Goal: Task Accomplishment & Management: Complete application form

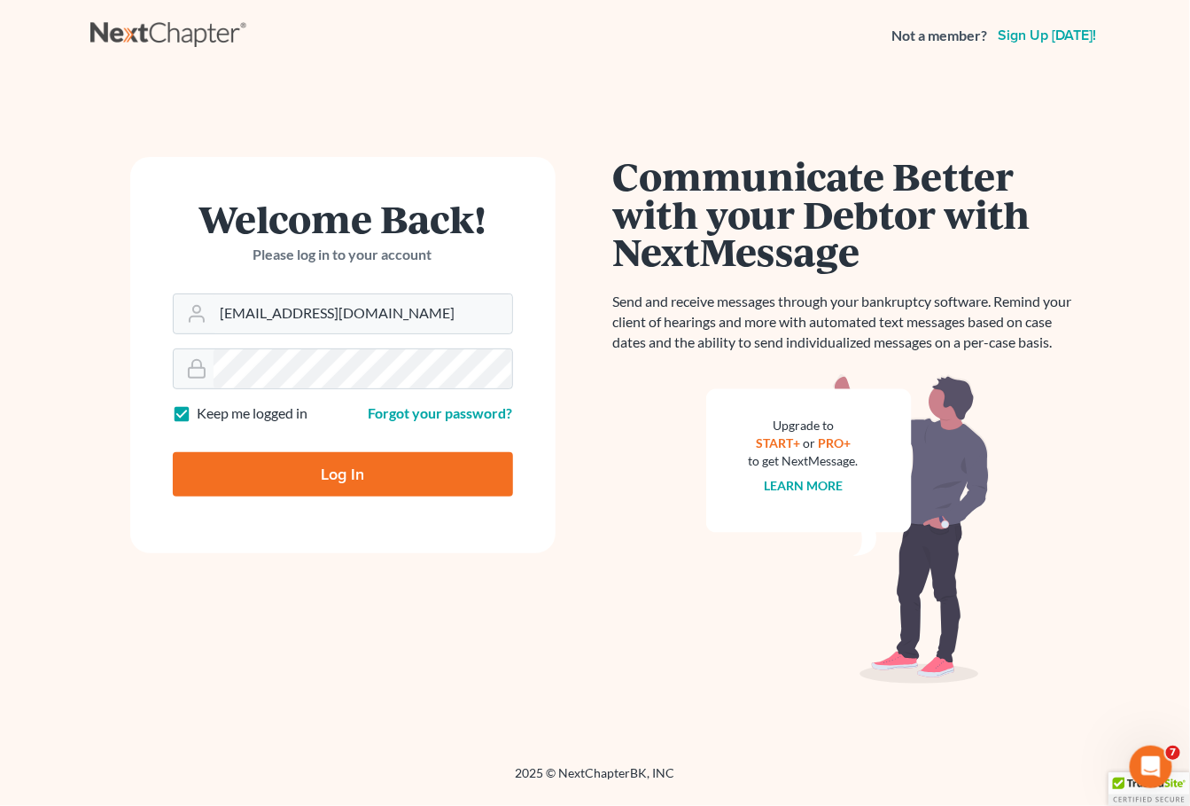
type input "legaljenngarcia@gmail.com"
click at [342, 473] on input "Log In" at bounding box center [343, 474] width 340 height 44
type input "Thinking..."
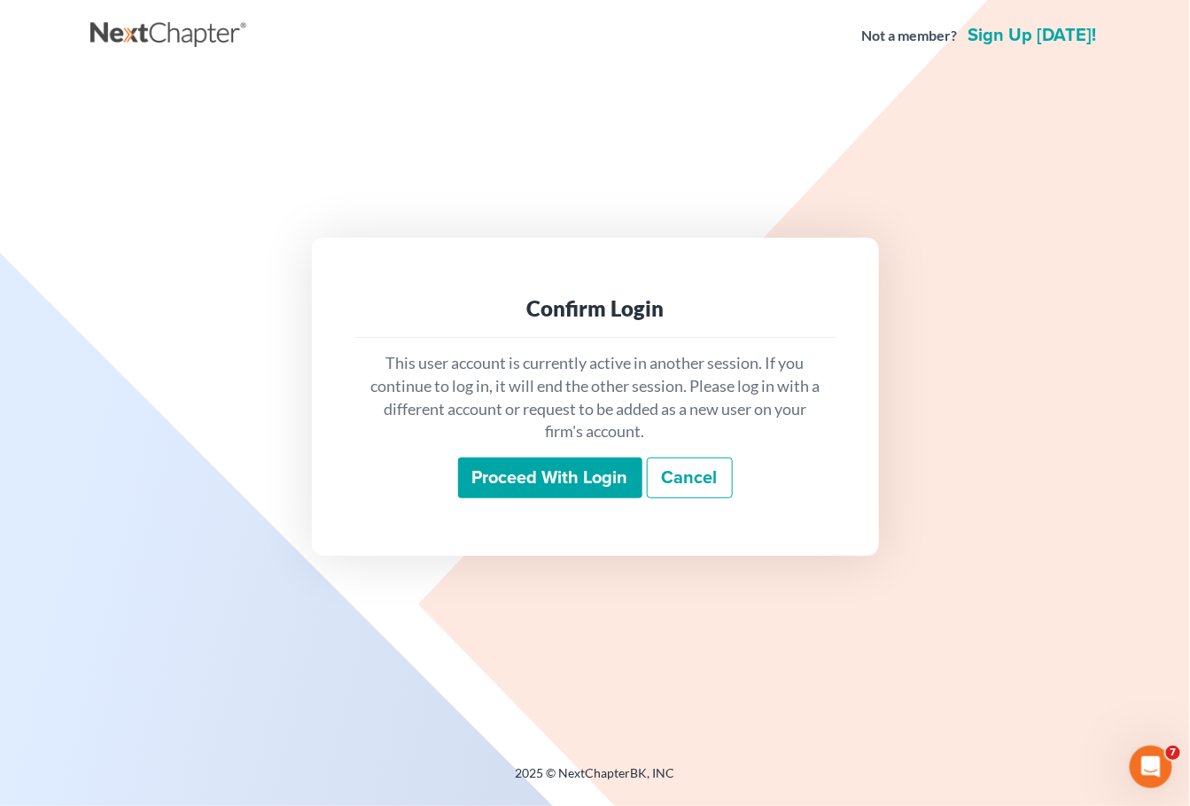
click at [536, 487] on input "Proceed with login" at bounding box center [550, 477] width 184 height 41
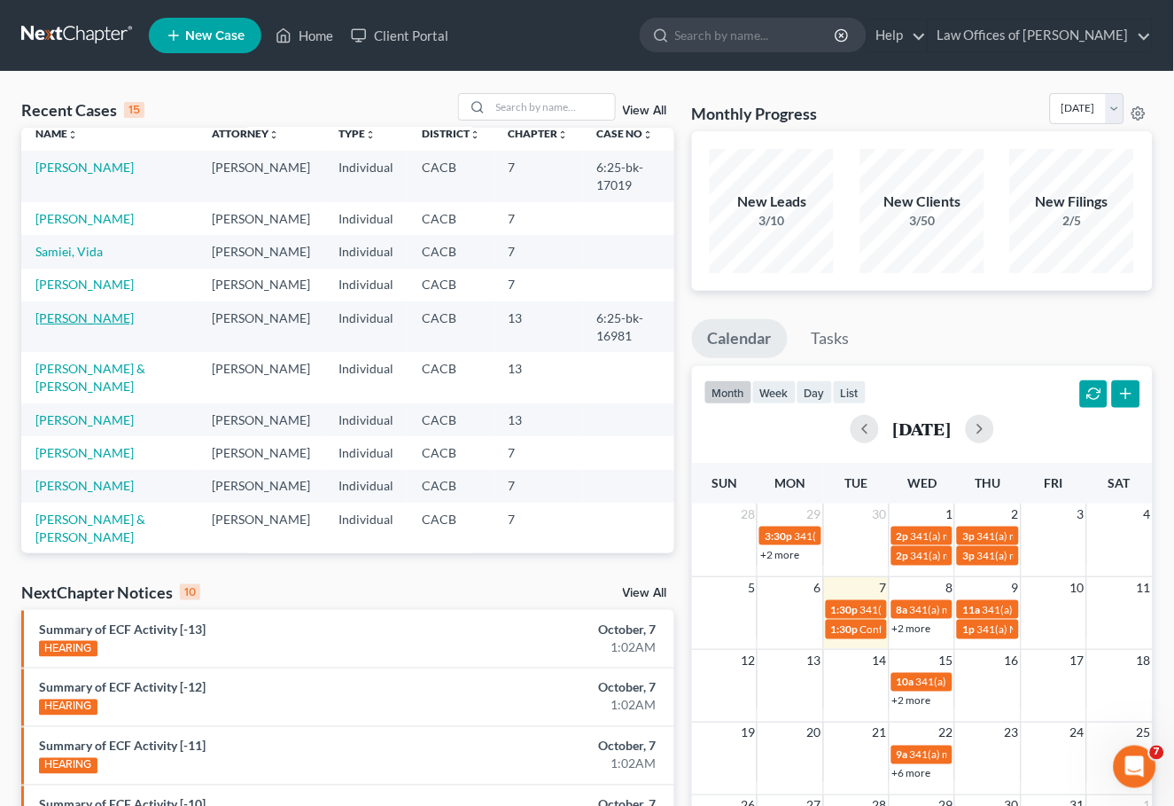
scroll to position [35, 0]
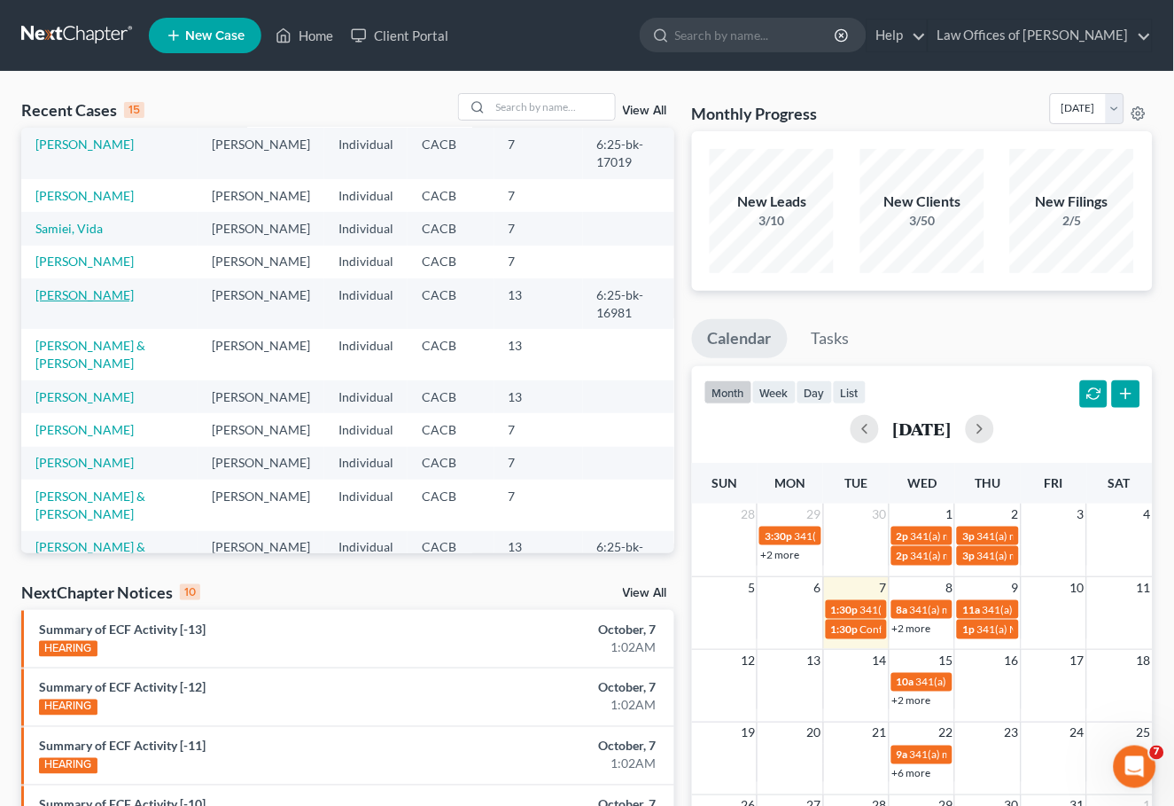
click at [91, 302] on link "Hammett, Joseph" at bounding box center [84, 294] width 98 height 15
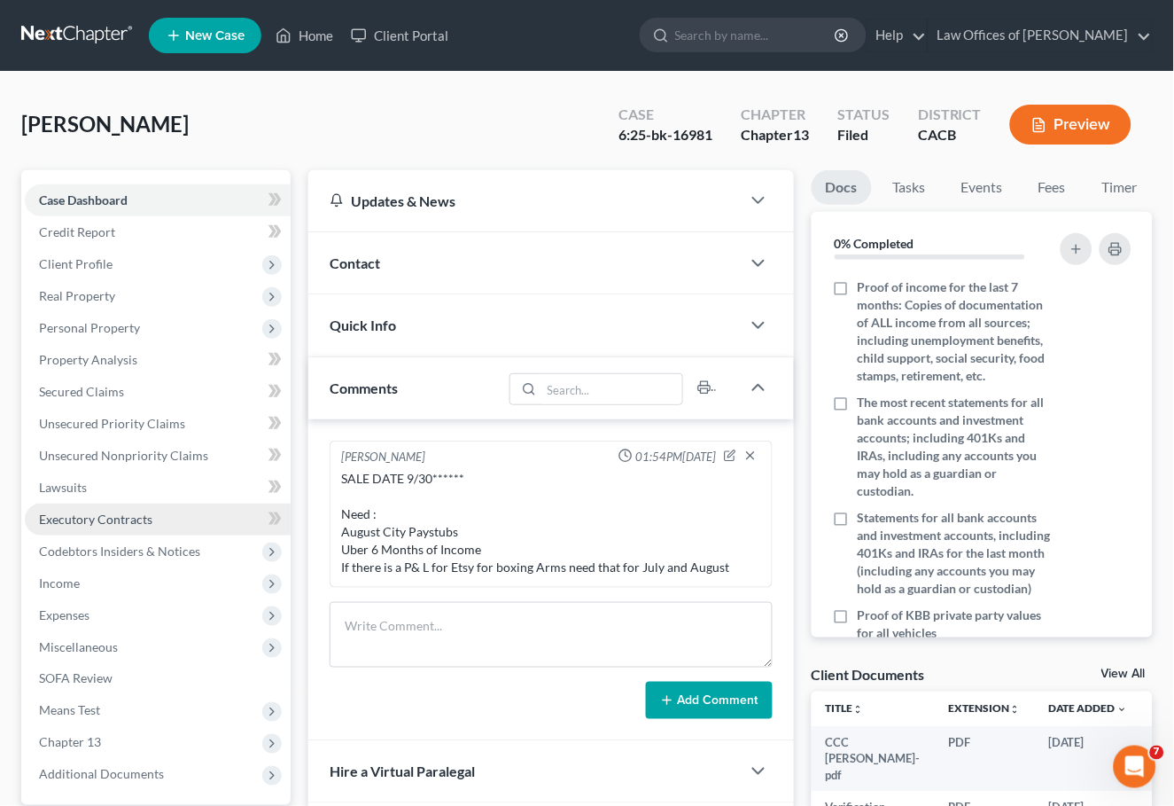
scroll to position [83, 0]
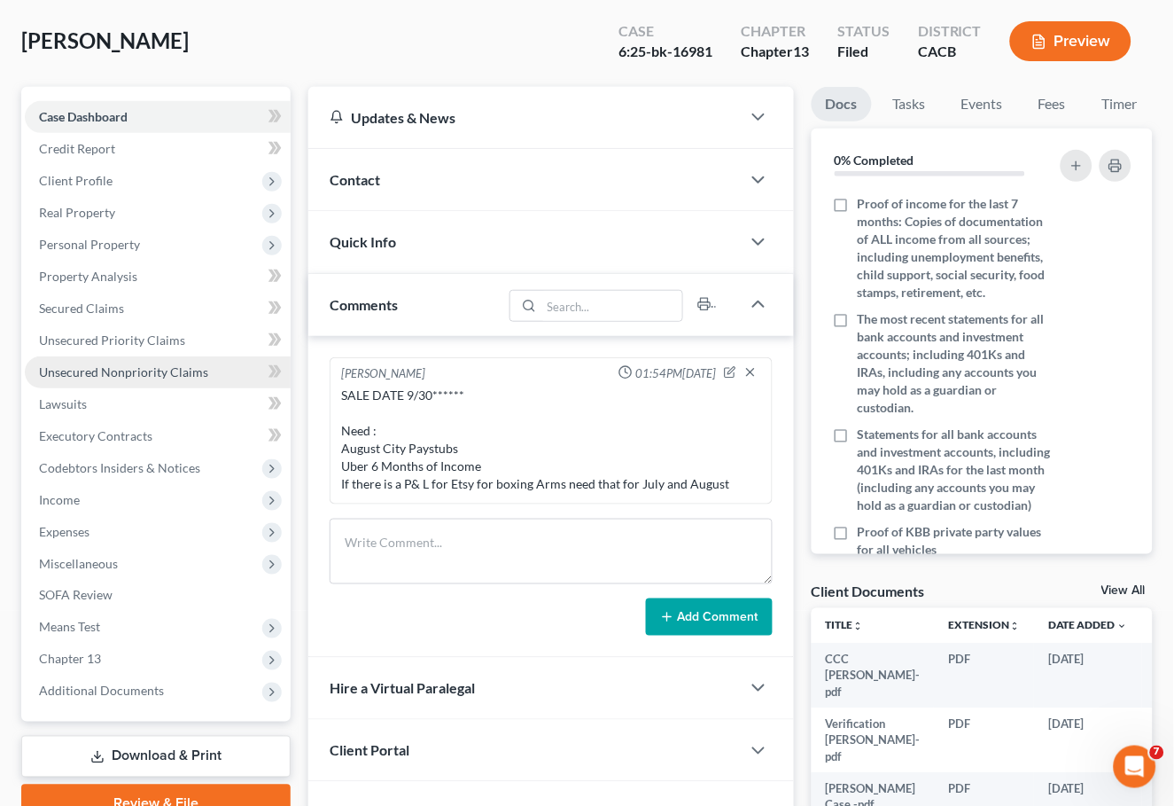
click at [82, 364] on span "Unsecured Nonpriority Claims" at bounding box center [123, 371] width 169 height 15
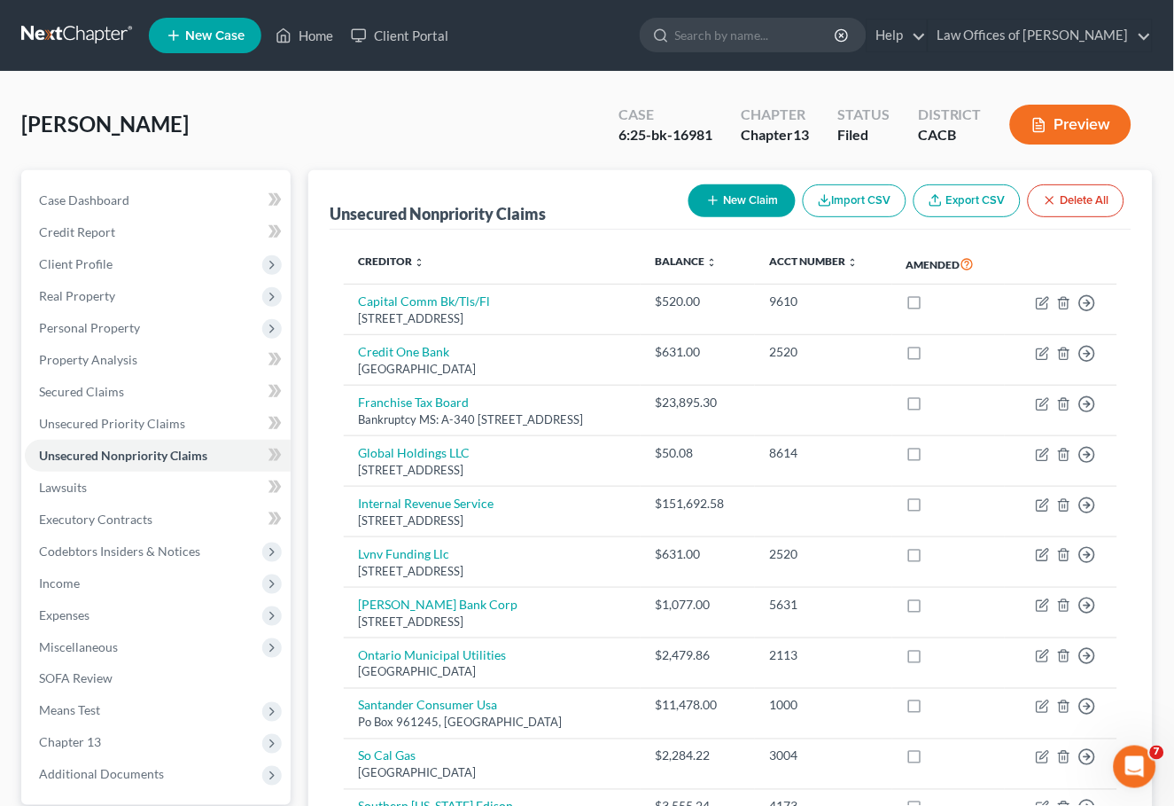
click at [728, 197] on button "New Claim" at bounding box center [742, 200] width 107 height 33
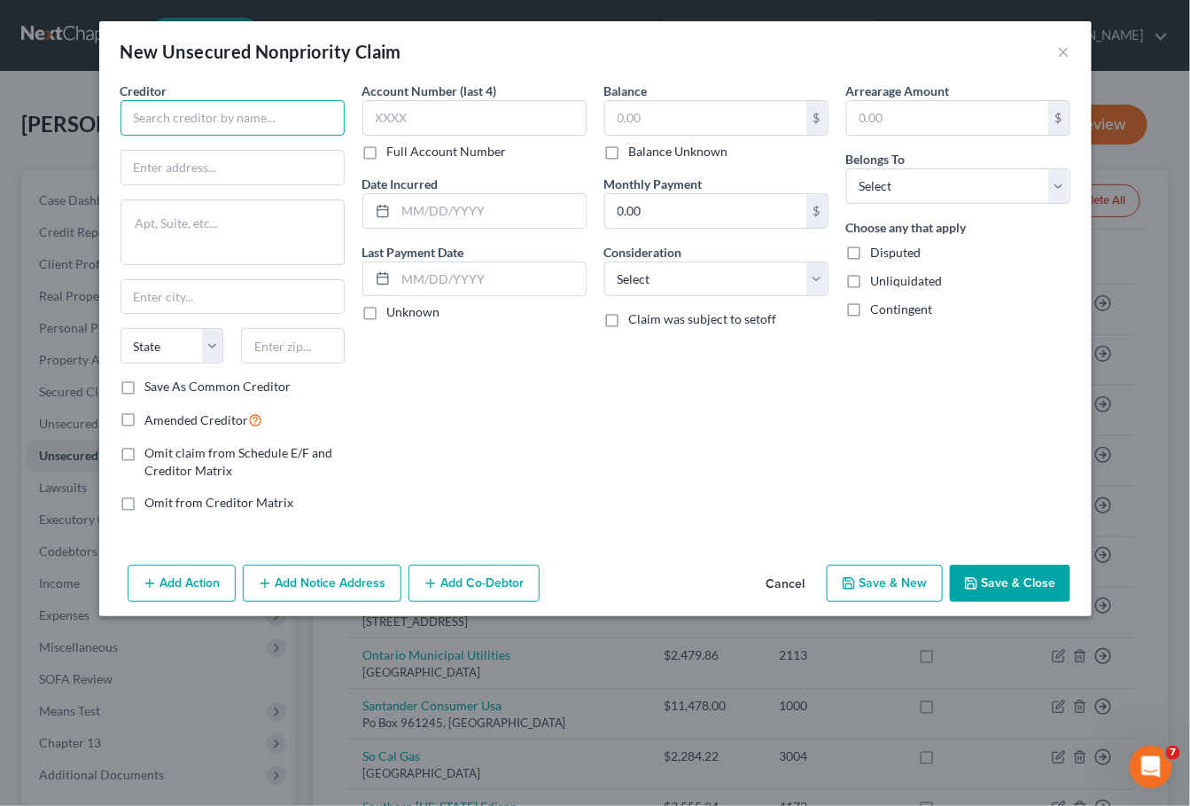
click at [199, 126] on input "text" at bounding box center [233, 117] width 224 height 35
type input "Maxlend"
click at [187, 156] on input "text" at bounding box center [232, 168] width 222 height 34
paste input "P.O. Box 760"
drag, startPoint x: 190, startPoint y: 156, endPoint x: 559, endPoint y: 350, distance: 417.4
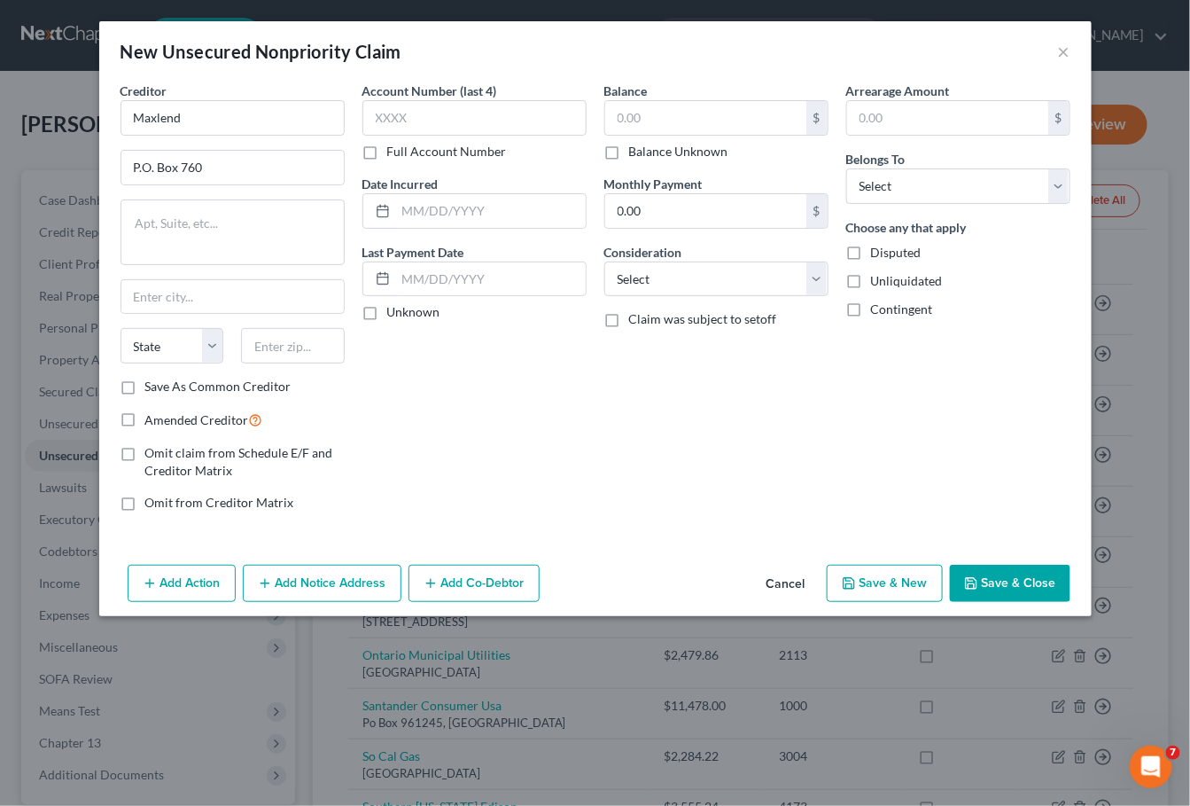
click at [672, 385] on div "Creditor * Maxlend P.O. Box 760 State AL AK AR AZ CA CO CT DE DC FL GA GU HI ID…" at bounding box center [596, 304] width 968 height 444
type input "P.O. Box 760"
paste input "58770"
type input "58770"
type input "Parshall"
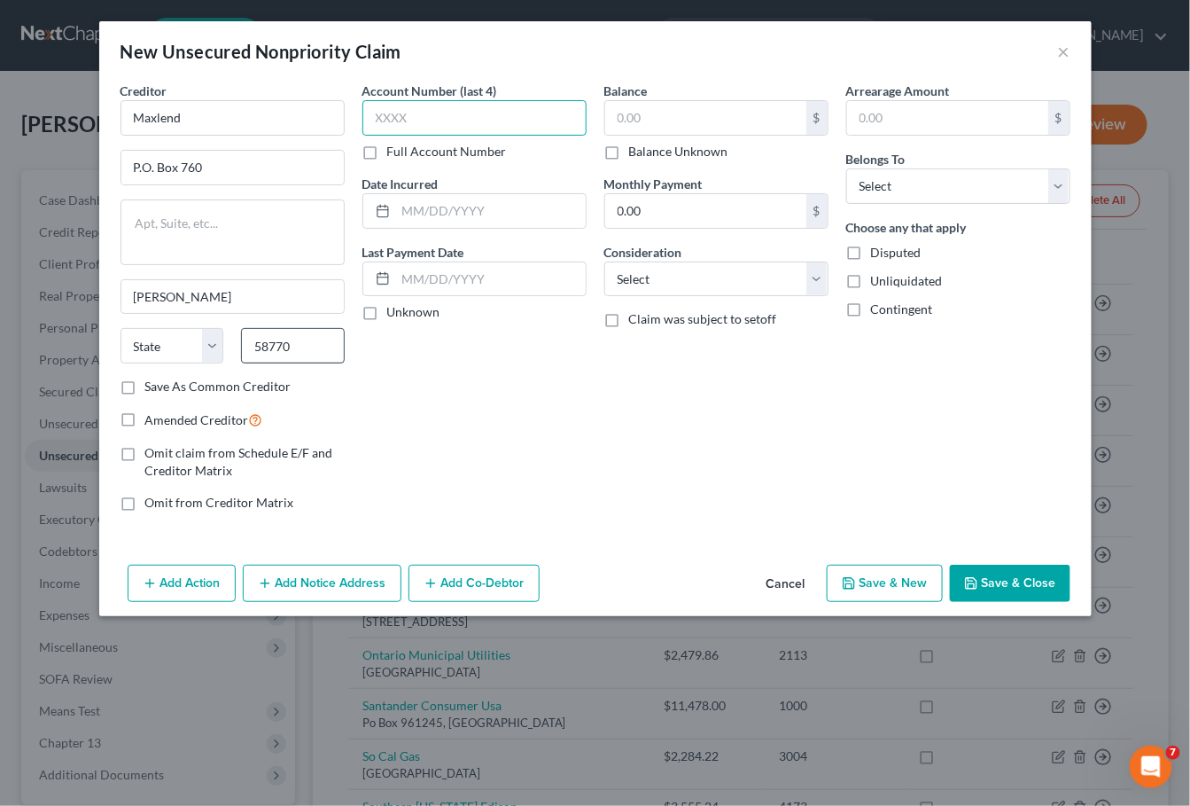
select select "29"
click at [668, 111] on input "text" at bounding box center [705, 118] width 201 height 34
type input "112.86"
select select "14"
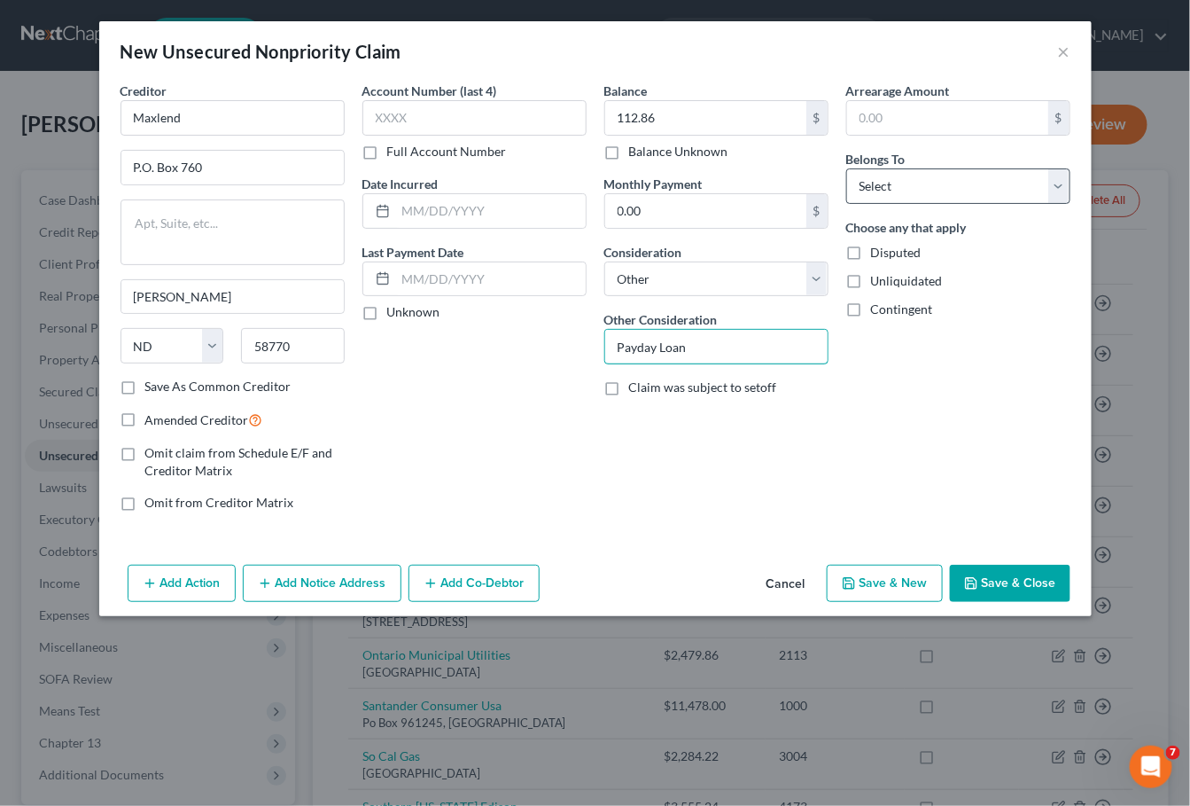
type input "Payday Loan"
select select "0"
click at [258, 380] on label "Save As Common Creditor" at bounding box center [218, 387] width 146 height 18
click at [164, 380] on input "Save As Common Creditor" at bounding box center [158, 384] width 12 height 12
click at [1011, 576] on button "Save & Close" at bounding box center [1010, 583] width 121 height 37
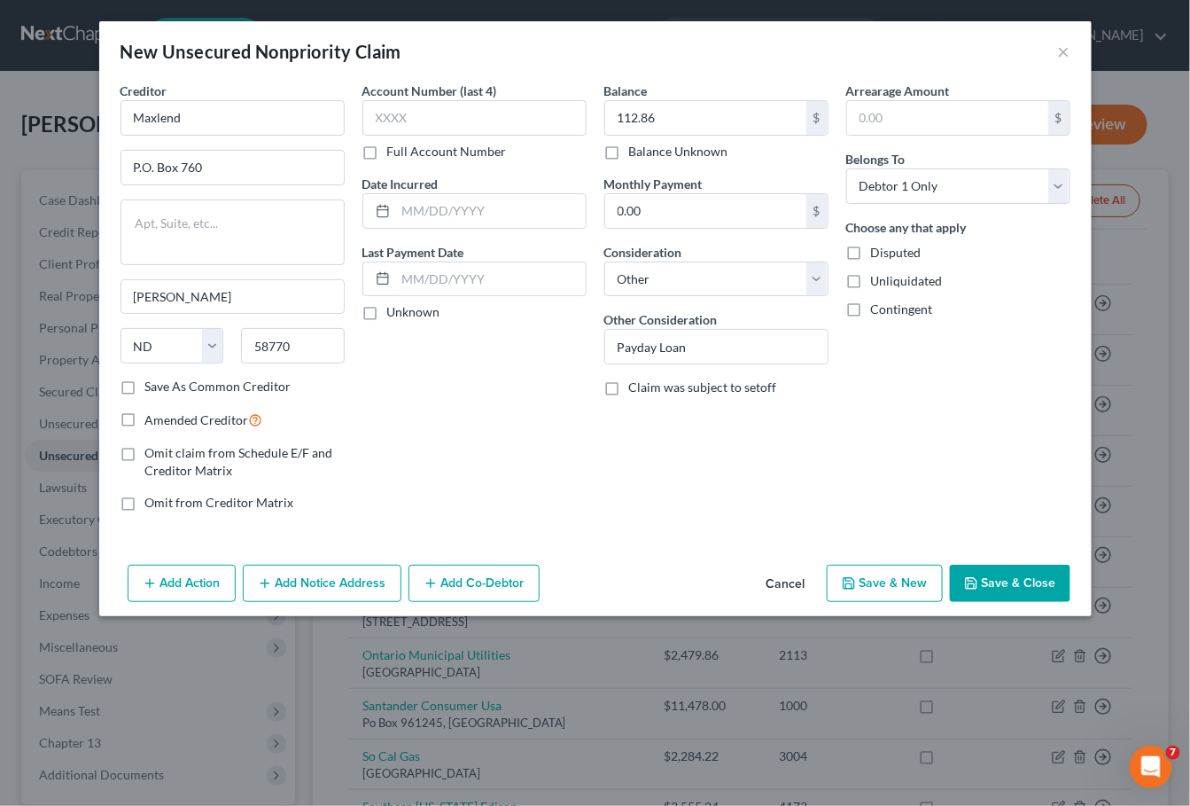
checkbox input "false"
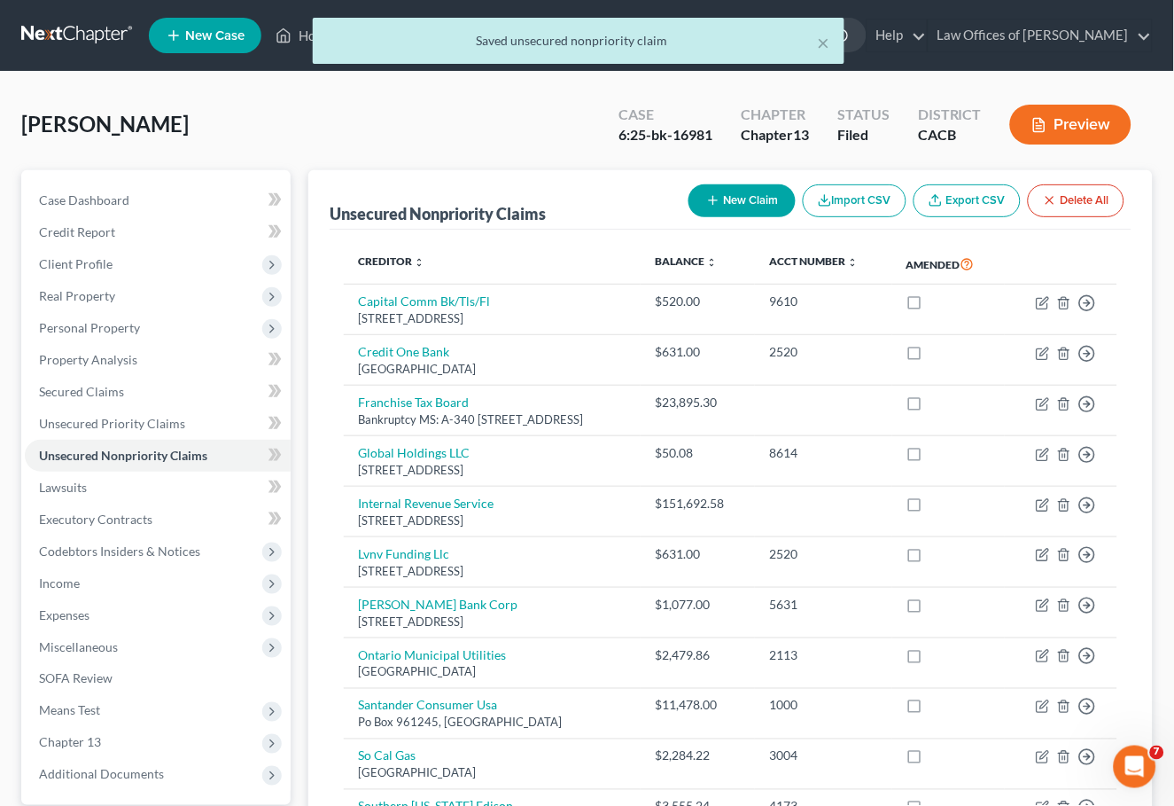
click at [741, 199] on button "New Claim" at bounding box center [742, 200] width 107 height 33
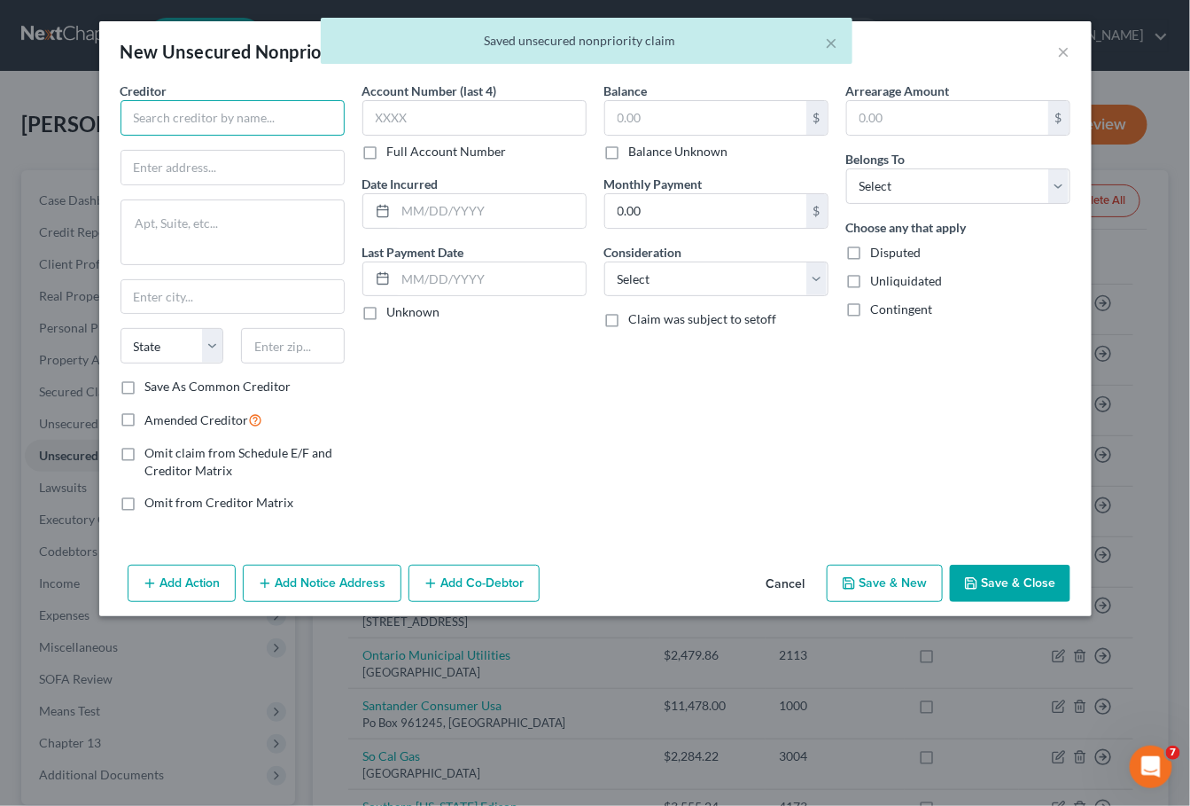
click at [222, 108] on input "text" at bounding box center [233, 117] width 224 height 35
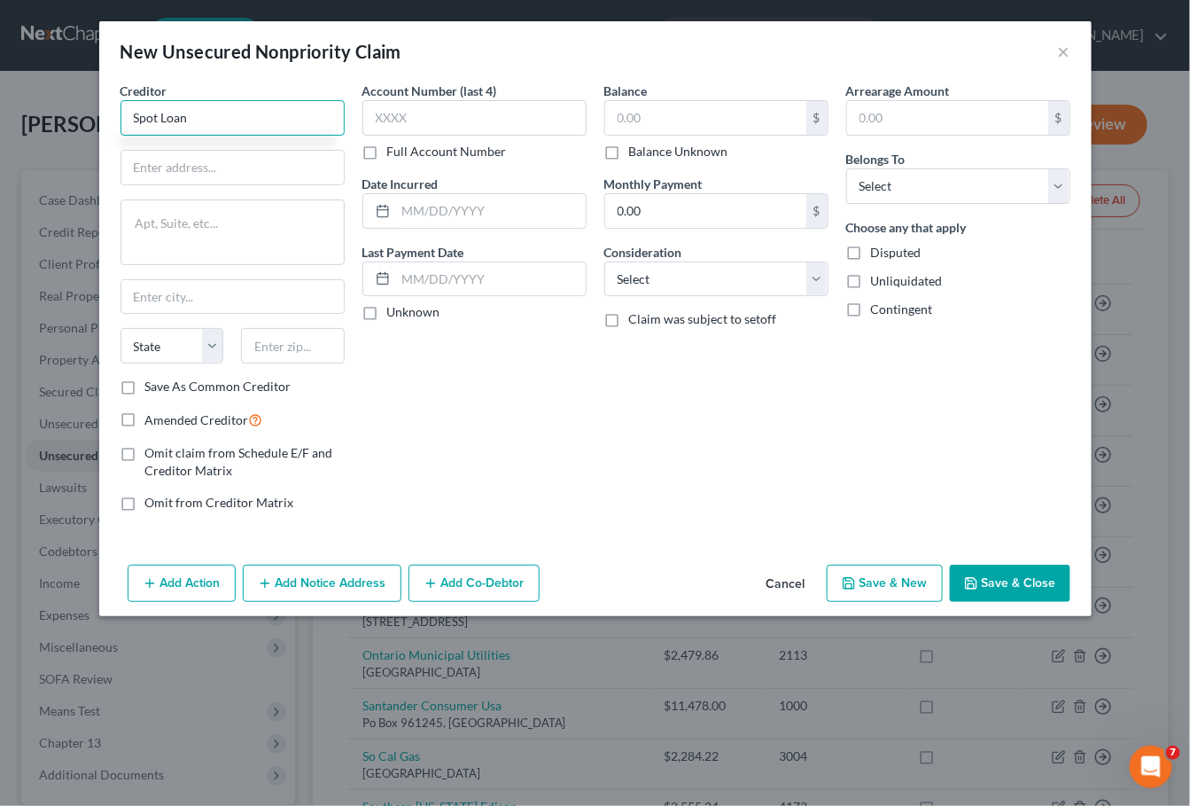
type input "Spot Loan"
click at [890, 574] on button "Save & New" at bounding box center [885, 583] width 116 height 37
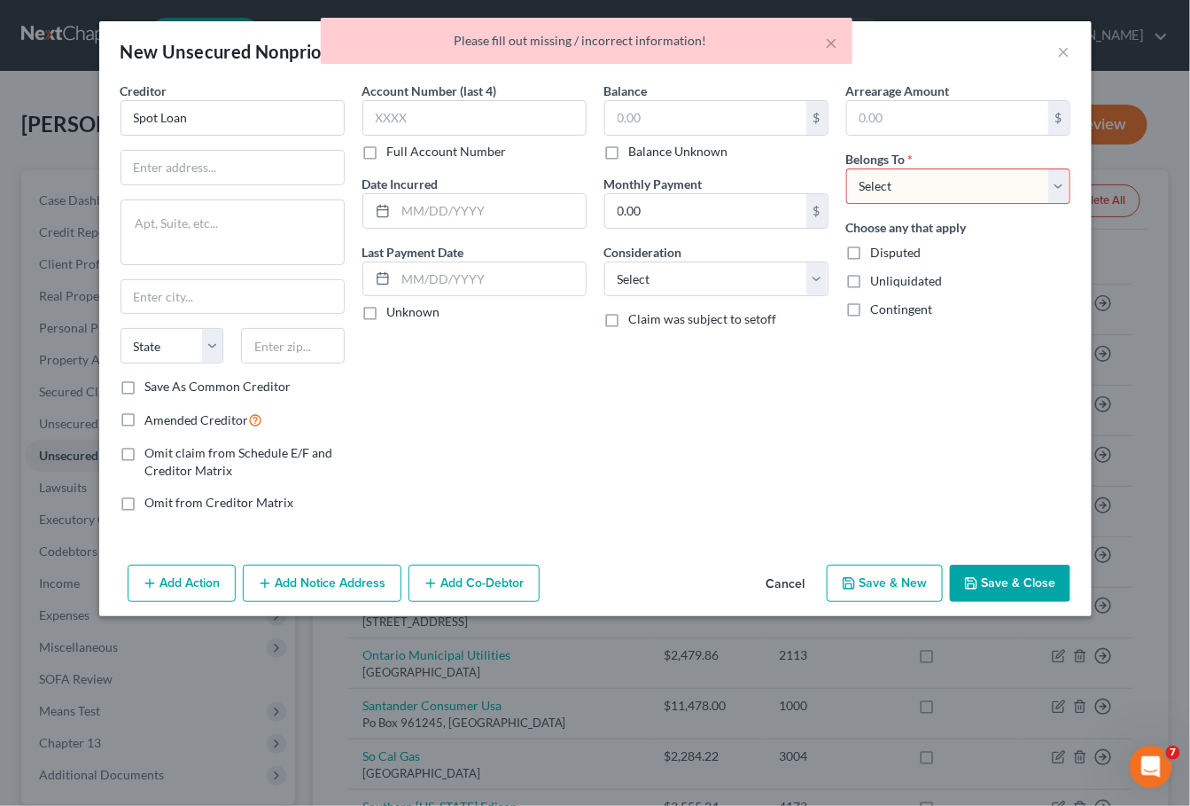
click at [1067, 50] on div "× Please fill out missing / incorrect information!" at bounding box center [586, 45] width 1190 height 55
click at [1062, 49] on div "× Please fill out missing / incorrect information!" at bounding box center [586, 45] width 1190 height 55
click at [1056, 54] on div "× Please fill out missing / incorrect information!" at bounding box center [586, 45] width 1190 height 55
click at [792, 580] on button "Cancel" at bounding box center [785, 583] width 67 height 35
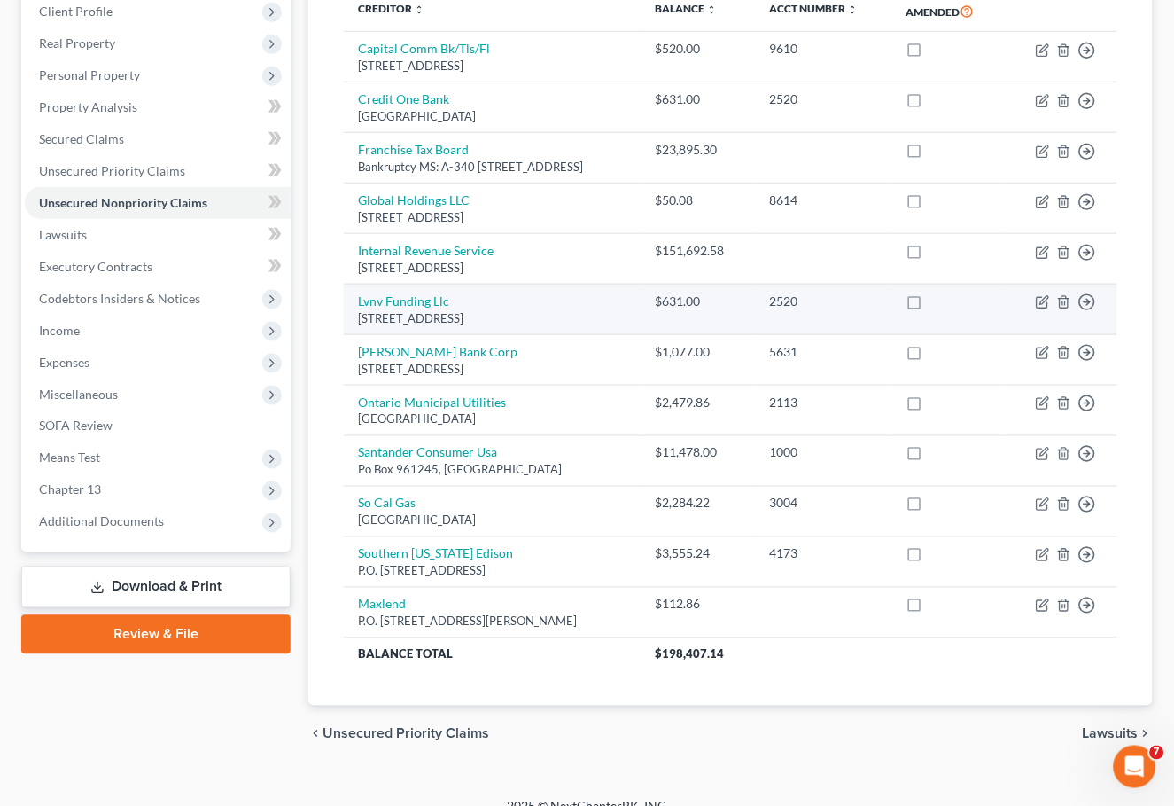
scroll to position [160, 0]
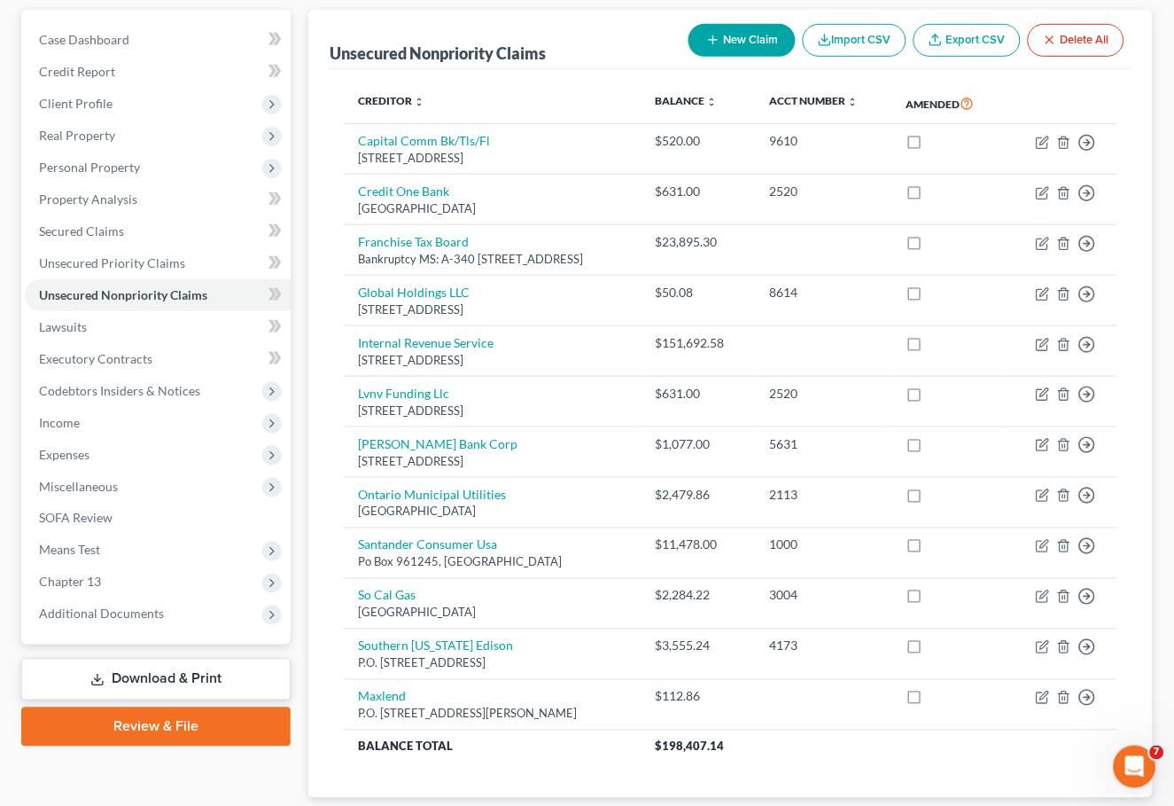
click at [719, 30] on button "New Claim" at bounding box center [742, 40] width 107 height 33
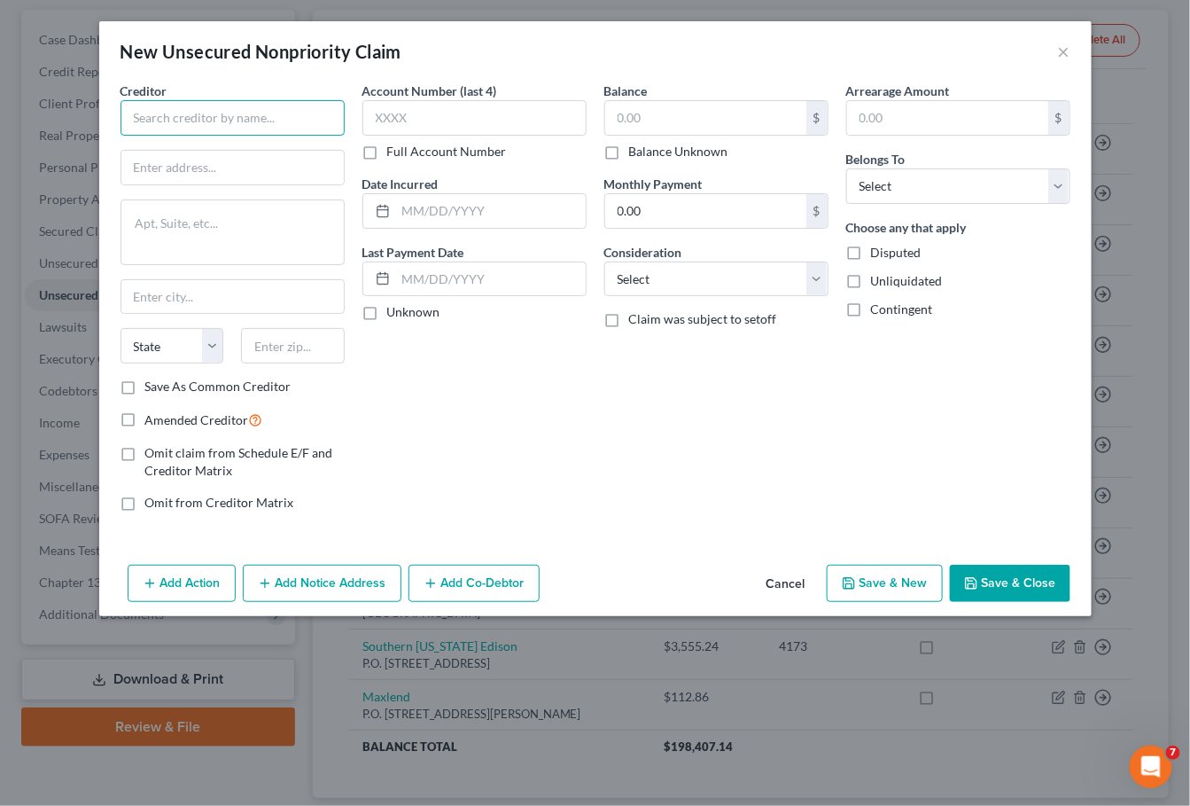
click at [276, 115] on input "text" at bounding box center [233, 117] width 224 height 35
type input "Spotloan"
paste input "P.O. Box 720"
type input "P.O. Box 720"
type input "58316"
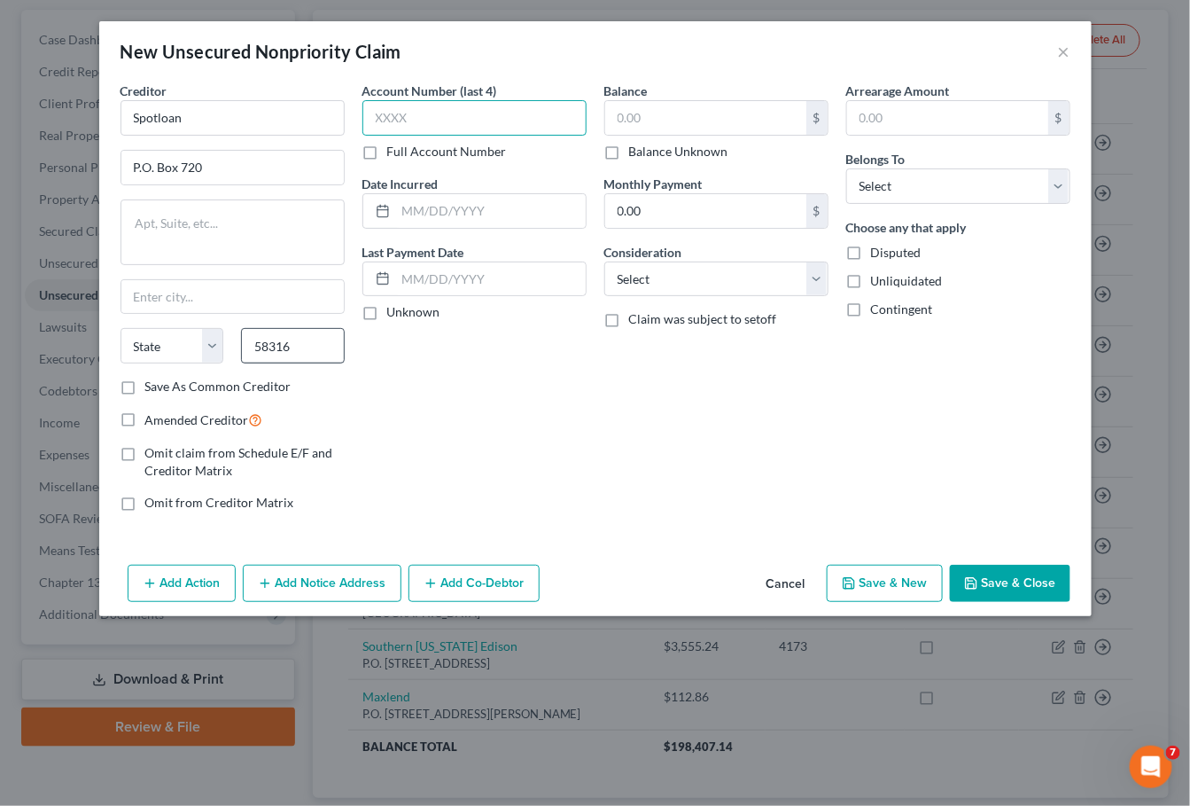
type input "Belcourt"
select select "29"
click at [683, 113] on input "text" at bounding box center [705, 118] width 201 height 34
type input "296.14"
select select "14"
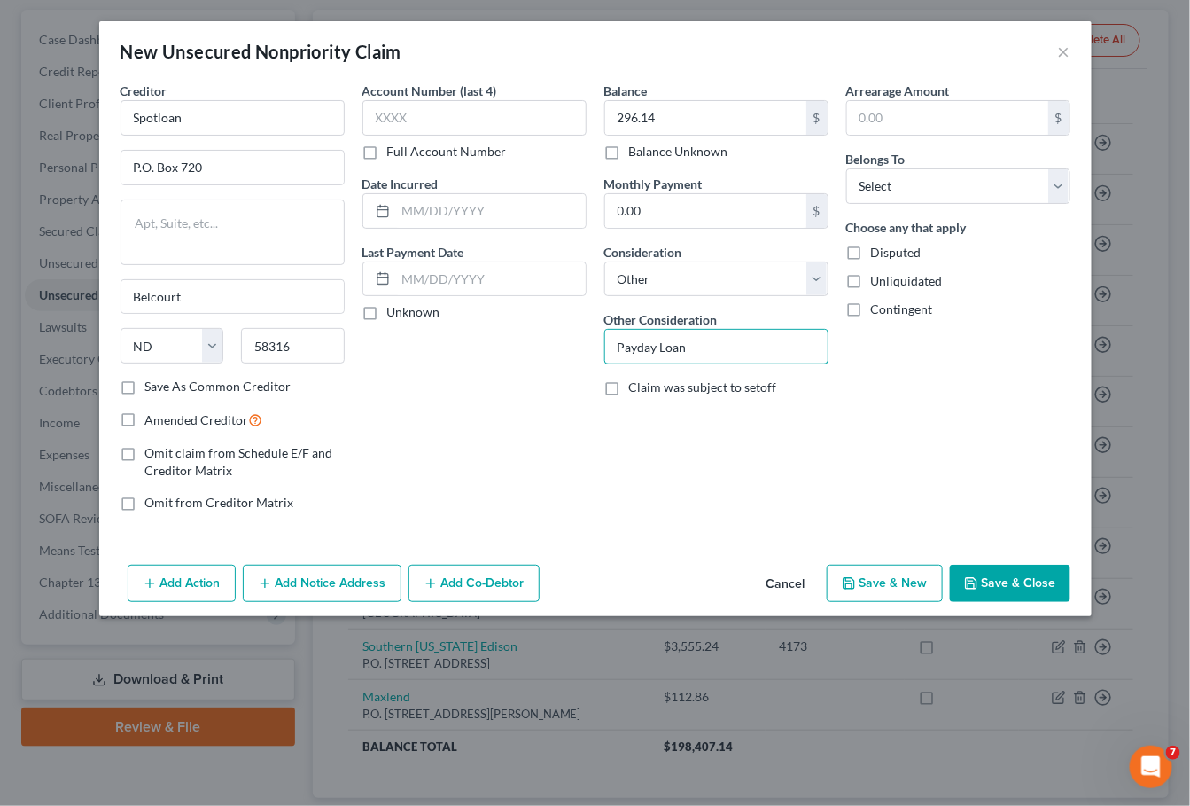
type input "Payday Loan"
click at [991, 581] on button "Save & Close" at bounding box center [1010, 583] width 121 height 37
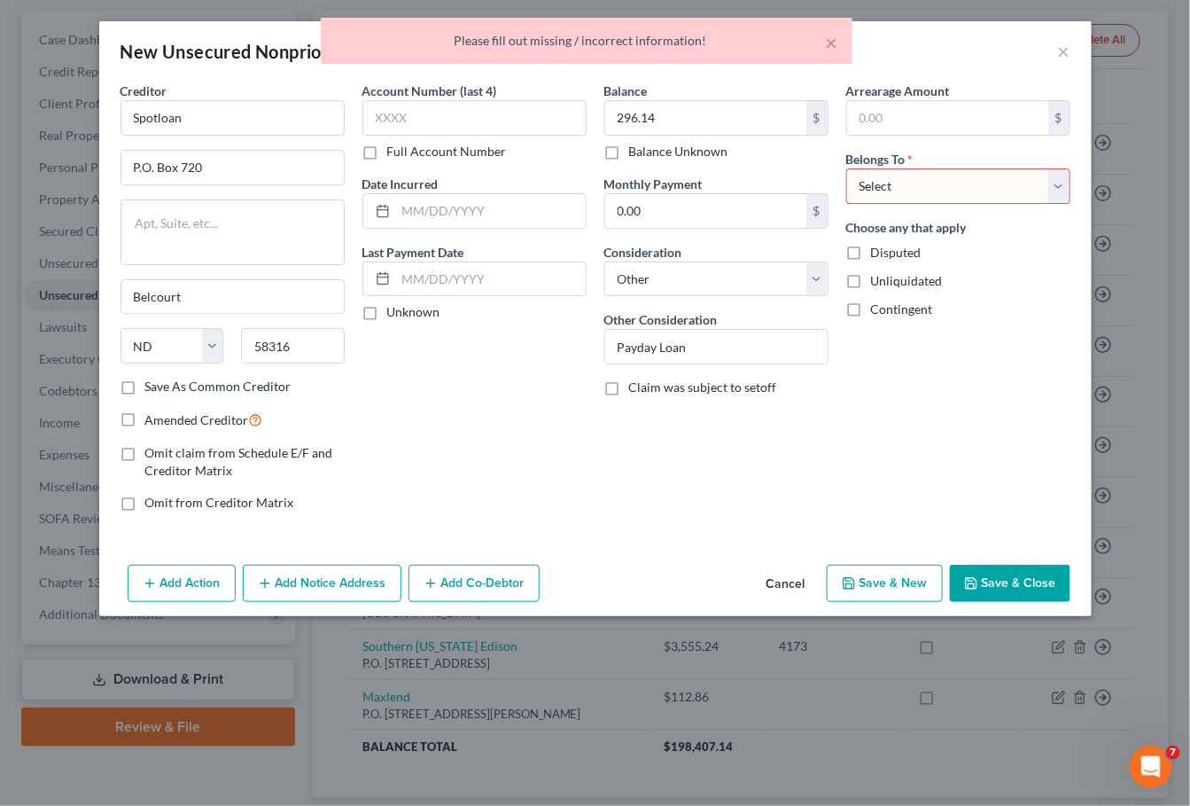
select select "0"
click at [1024, 558] on div "Add Action Add Notice Address Add Co-Debtor Cancel Save & New Save & Close" at bounding box center [595, 586] width 993 height 58
click at [1018, 570] on button "Save & Close" at bounding box center [1010, 583] width 121 height 37
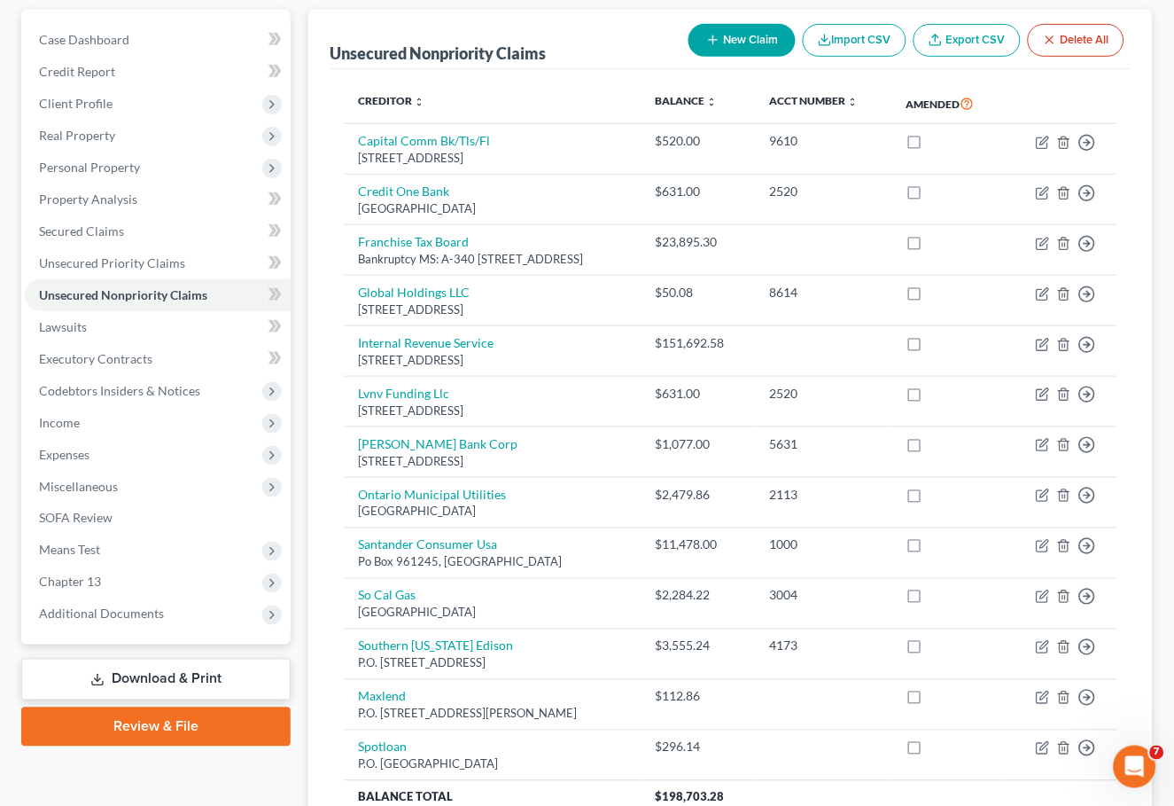
click at [741, 44] on button "New Claim" at bounding box center [742, 40] width 107 height 33
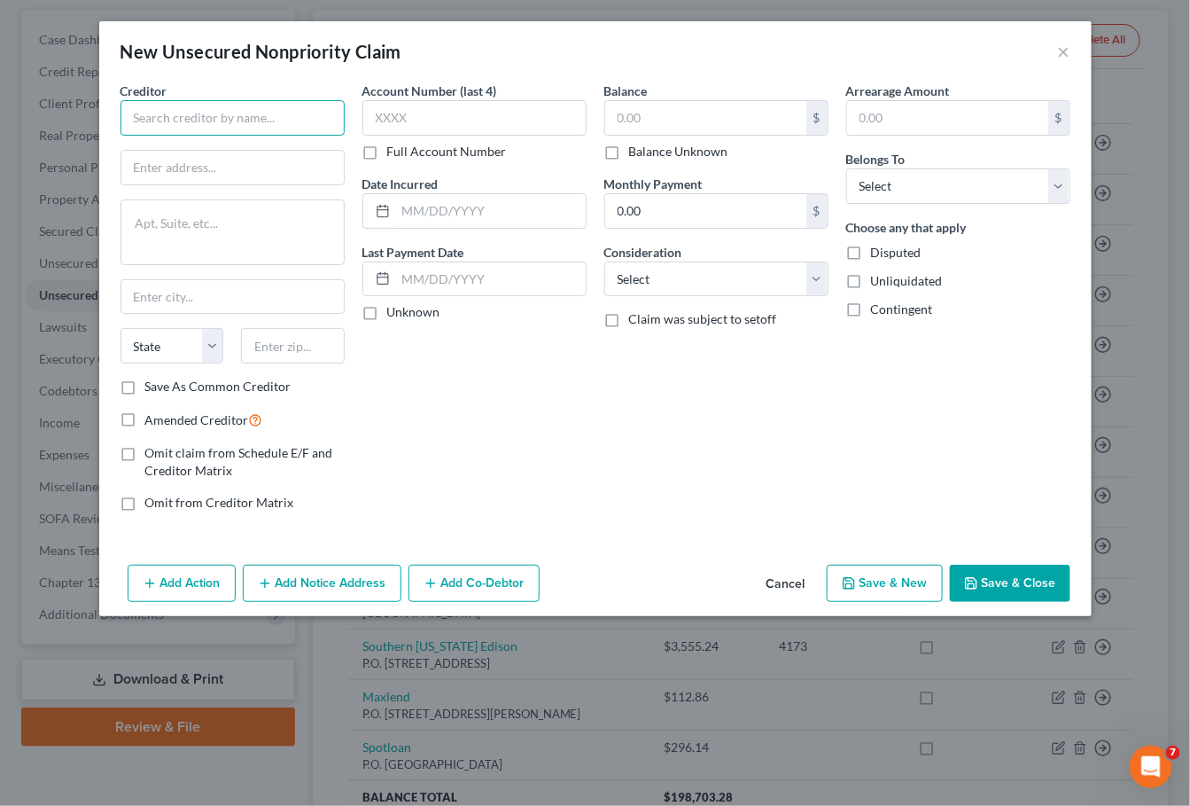
click at [273, 121] on input "text" at bounding box center [233, 117] width 224 height 35
type input "Green Funds Now"
paste input "12 Simon Road,"
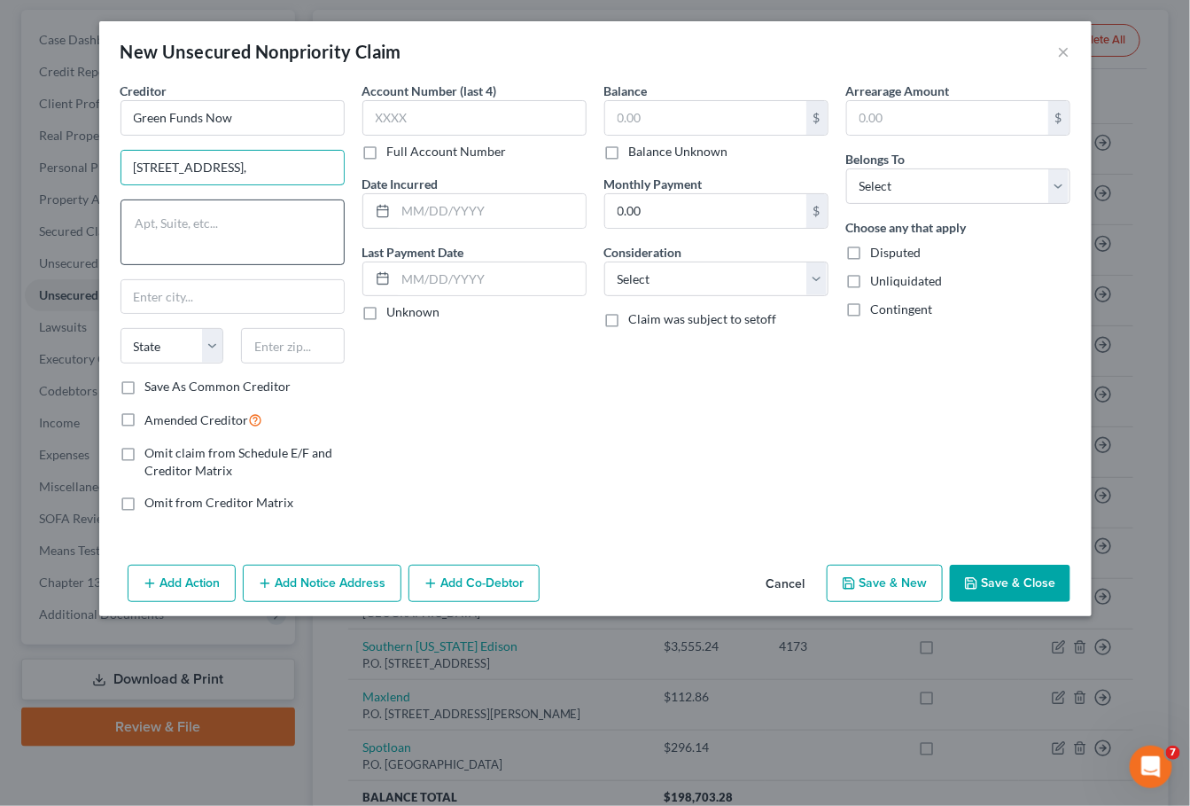
type input "12 Simon Road,"
click at [214, 246] on textarea at bounding box center [233, 232] width 224 height 66
paste input "Kanesatake"
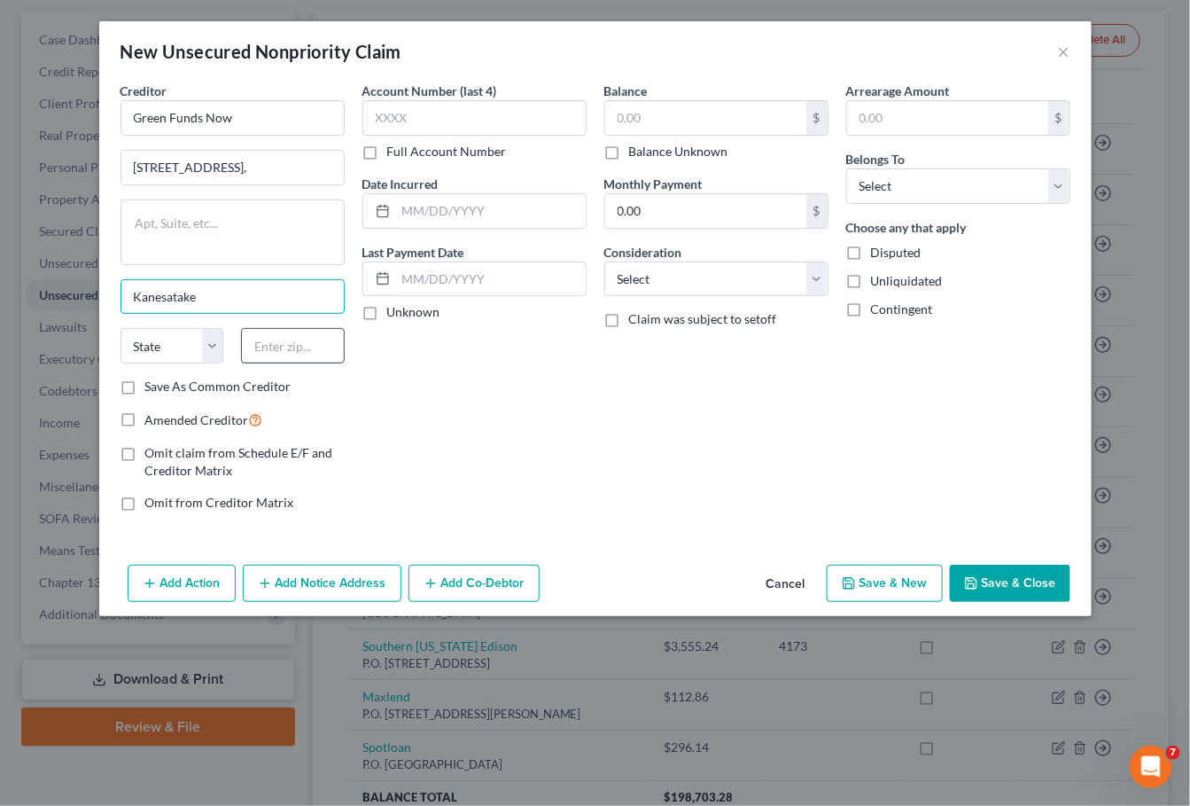
type input "Kanesatake"
paste input "J0N 1E0"
type input "J0N 1E0"
click at [682, 129] on input "text" at bounding box center [705, 118] width 201 height 34
type input "1,099"
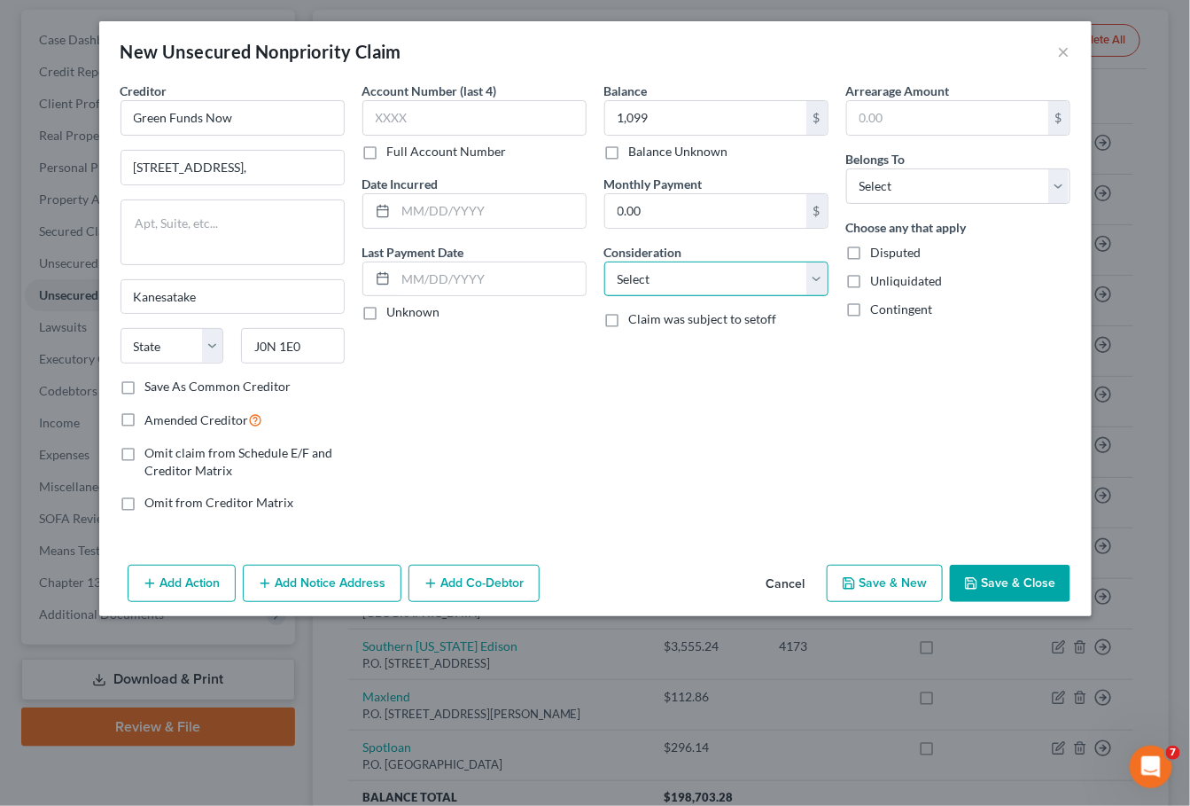
select select "14"
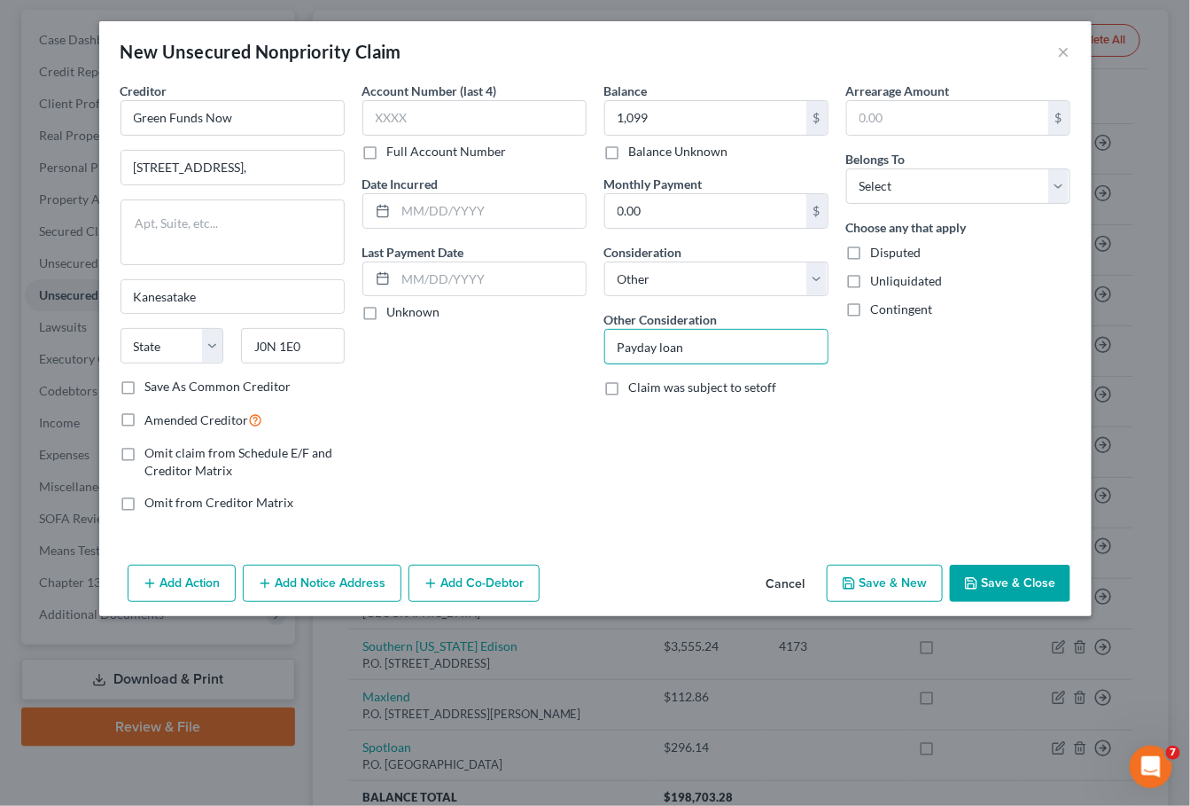
type input "Payday loan"
click at [215, 383] on label "Save As Common Creditor" at bounding box center [218, 387] width 146 height 18
click at [164, 383] on input "Save As Common Creditor" at bounding box center [158, 384] width 12 height 12
checkbox input "true"
select select "0"
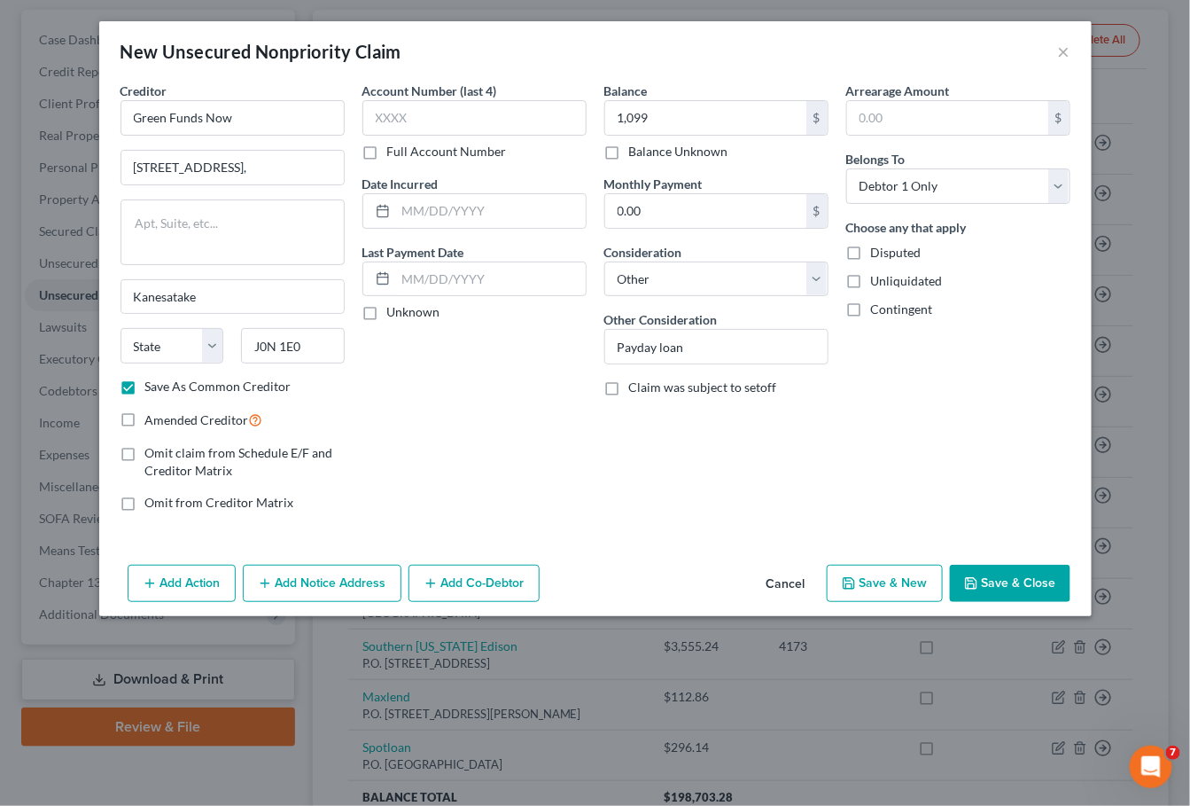
click at [987, 578] on button "Save & Close" at bounding box center [1010, 583] width 121 height 37
checkbox input "false"
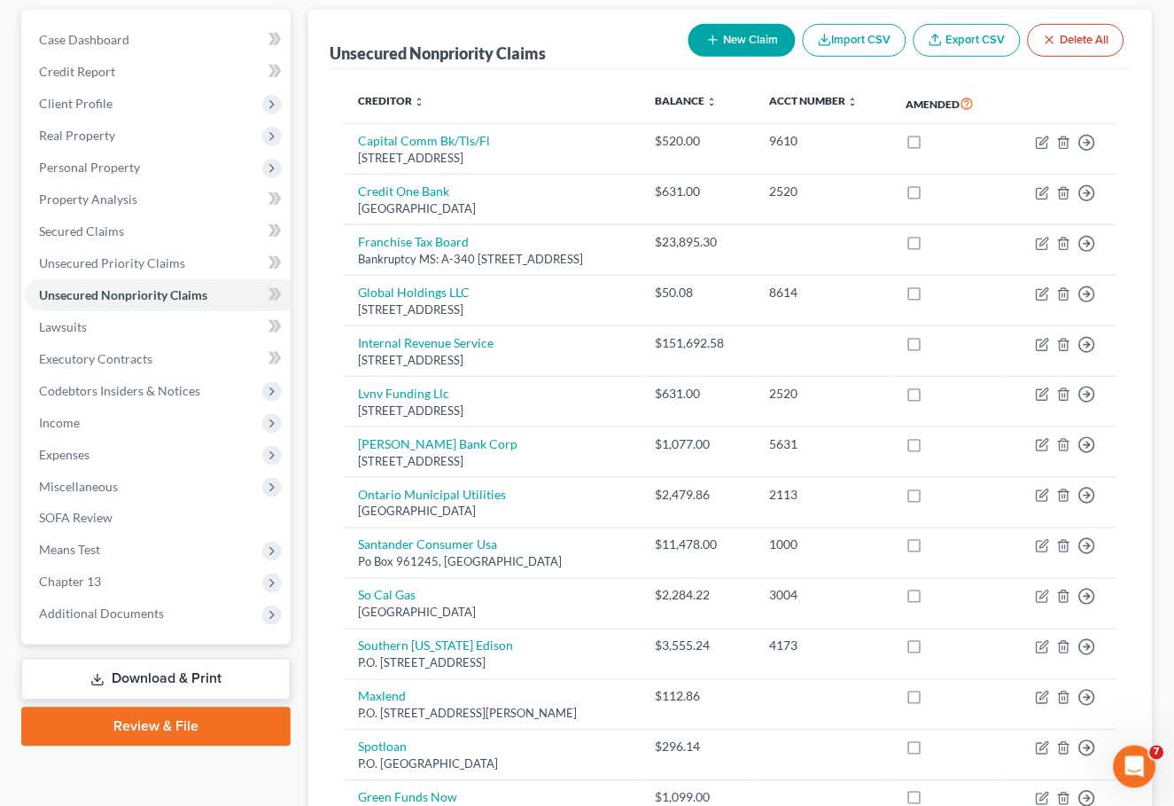
click at [733, 43] on button "New Claim" at bounding box center [742, 40] width 107 height 33
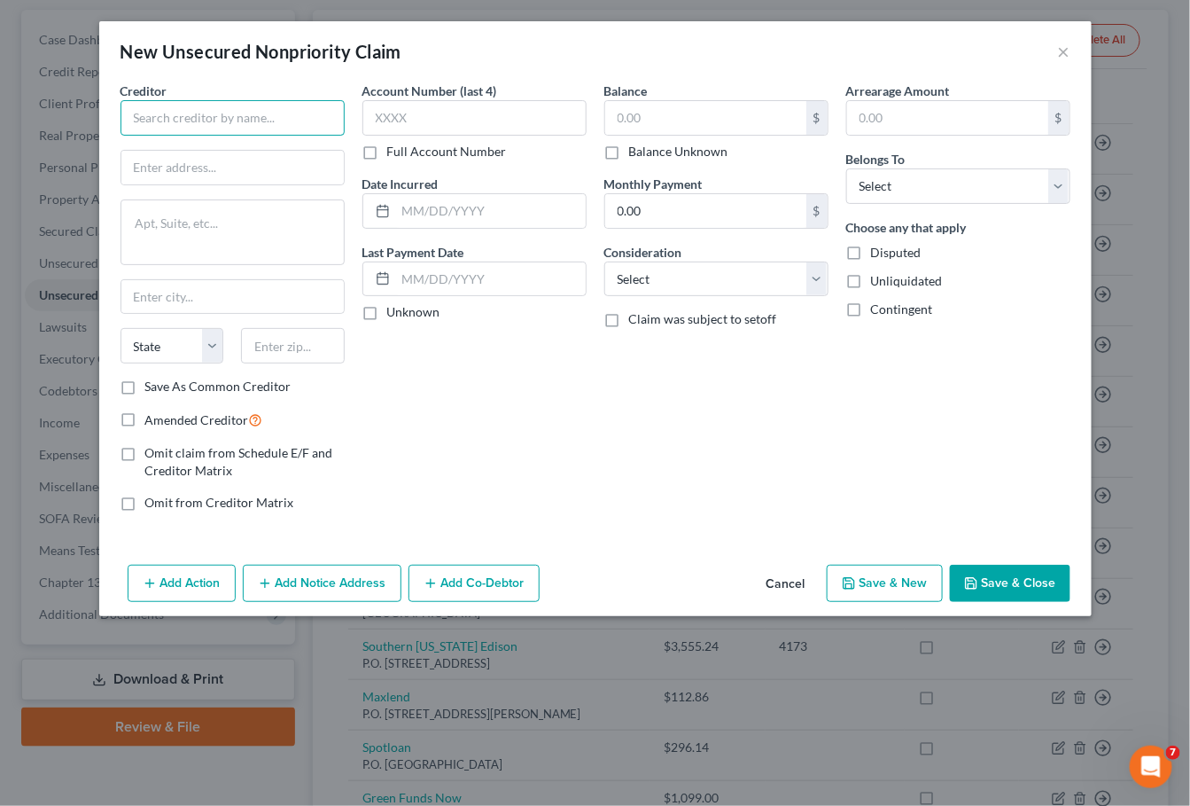
click at [201, 115] on input "text" at bounding box center [233, 117] width 224 height 35
type input "Simple Fast Loans"
click at [199, 162] on input "text" at bounding box center [232, 168] width 222 height 34
paste input "8601 Dunwoody Place, Suite 406"
drag, startPoint x: 252, startPoint y: 166, endPoint x: 394, endPoint y: 167, distance: 142.7
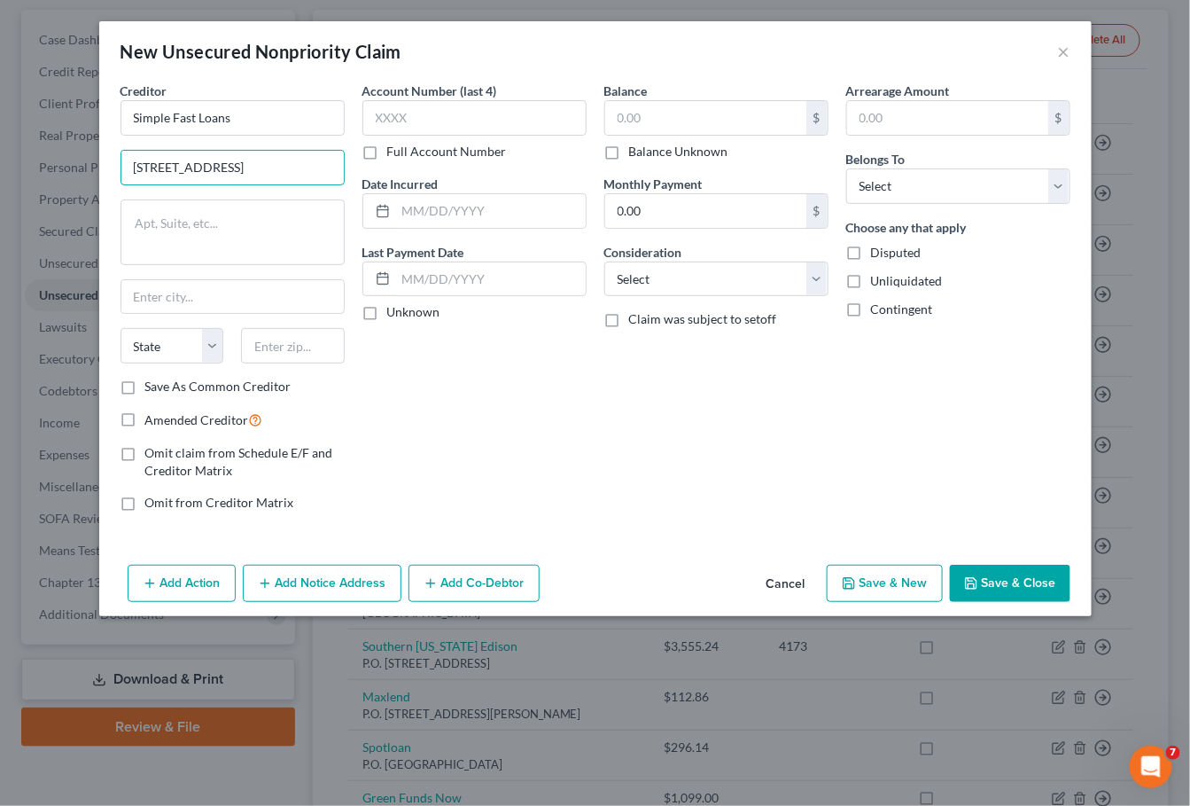
click at [394, 167] on div "Creditor * Simple Fast Loans 8601 Dunwoody Place, Suite 406 State AL AK AR AZ C…" at bounding box center [596, 304] width 968 height 444
type input "8601 Dunwoody Place,"
paste textarea "Suite 406"
type textarea "Suite 406"
click at [664, 108] on input "text" at bounding box center [705, 118] width 201 height 34
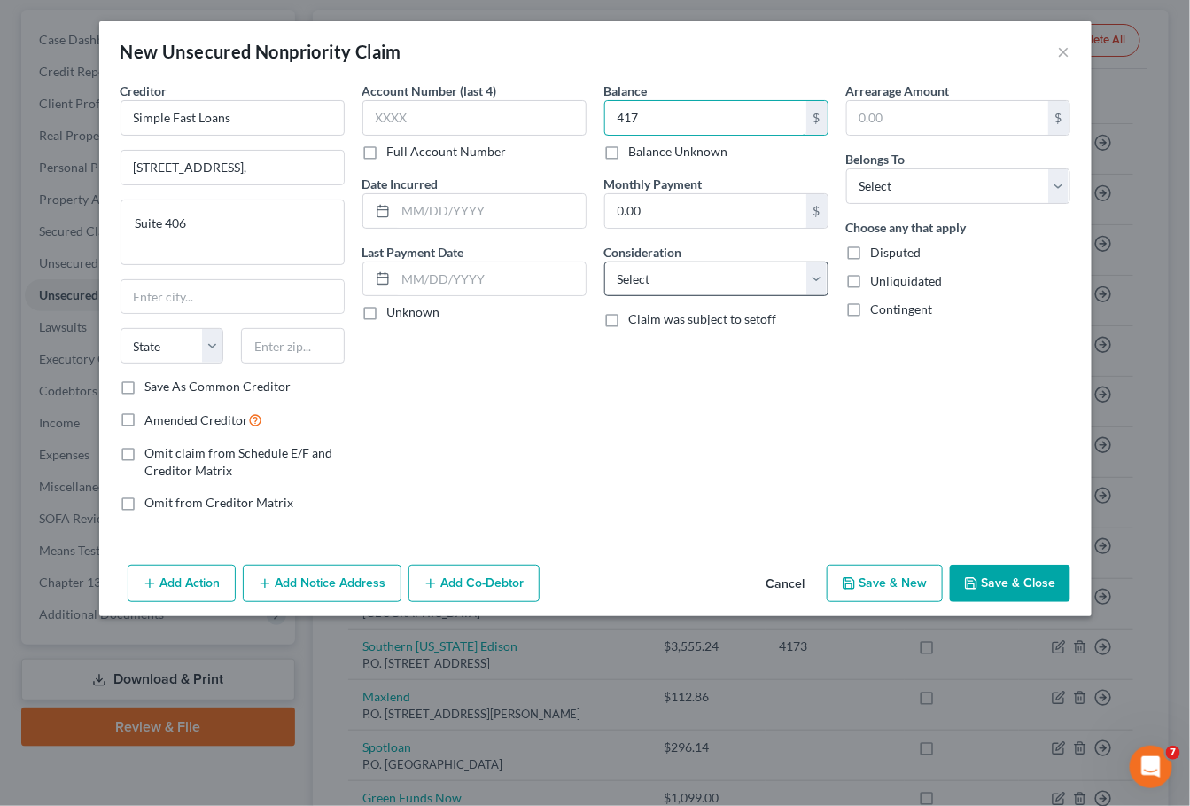
type input "417"
select select "14"
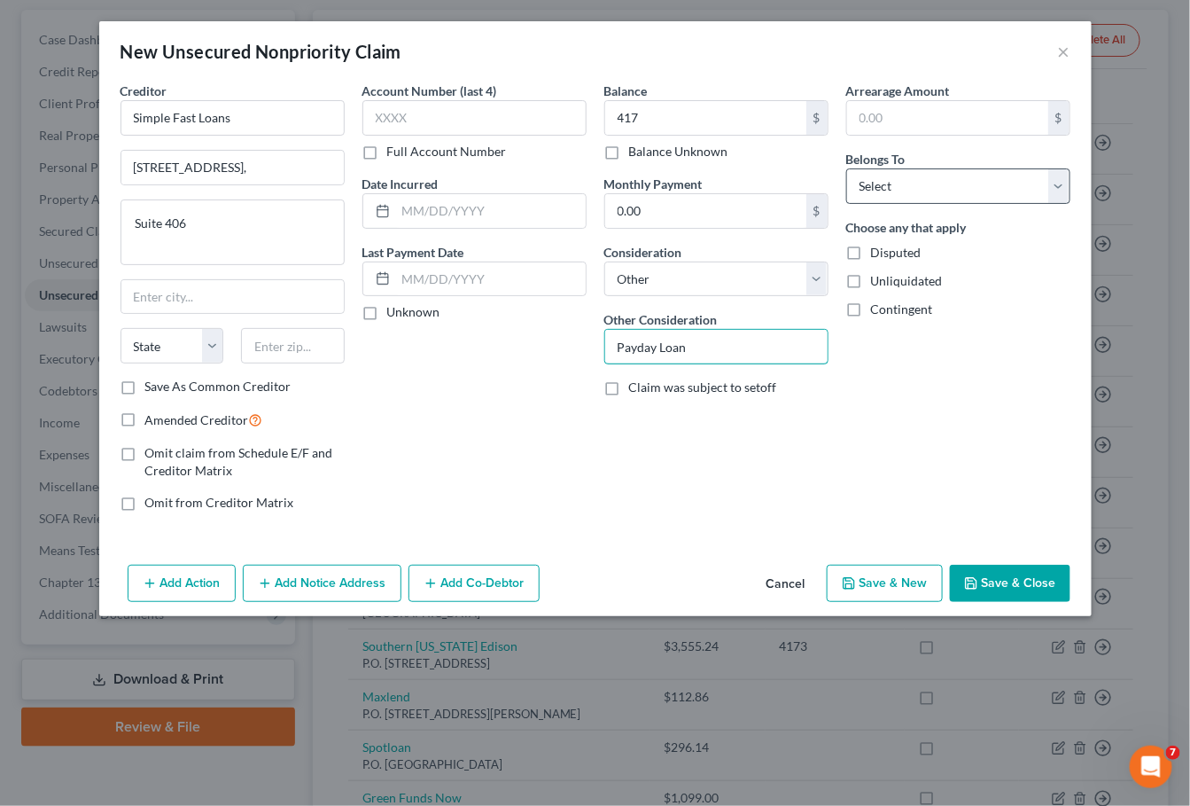
type input "Payday Loan"
select select "0"
click at [1017, 580] on button "Save & Close" at bounding box center [1010, 583] width 121 height 37
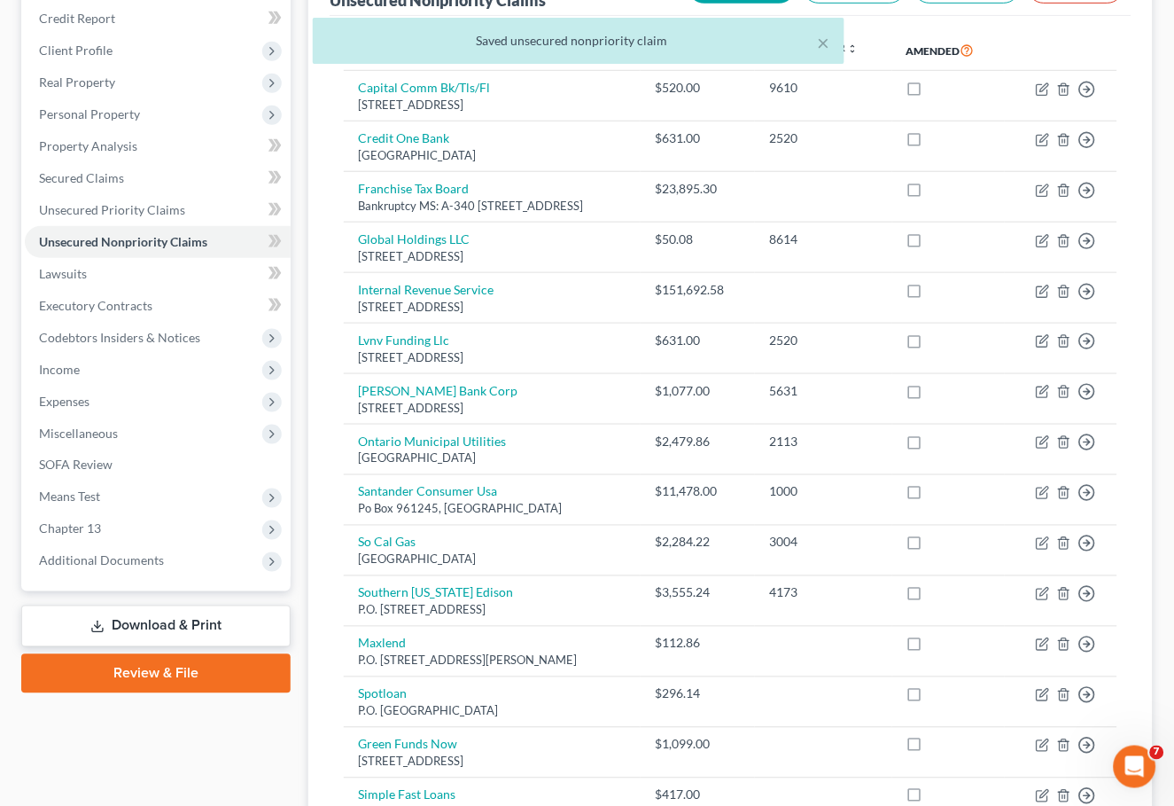
click at [170, 605] on link "Download & Print" at bounding box center [155, 626] width 269 height 42
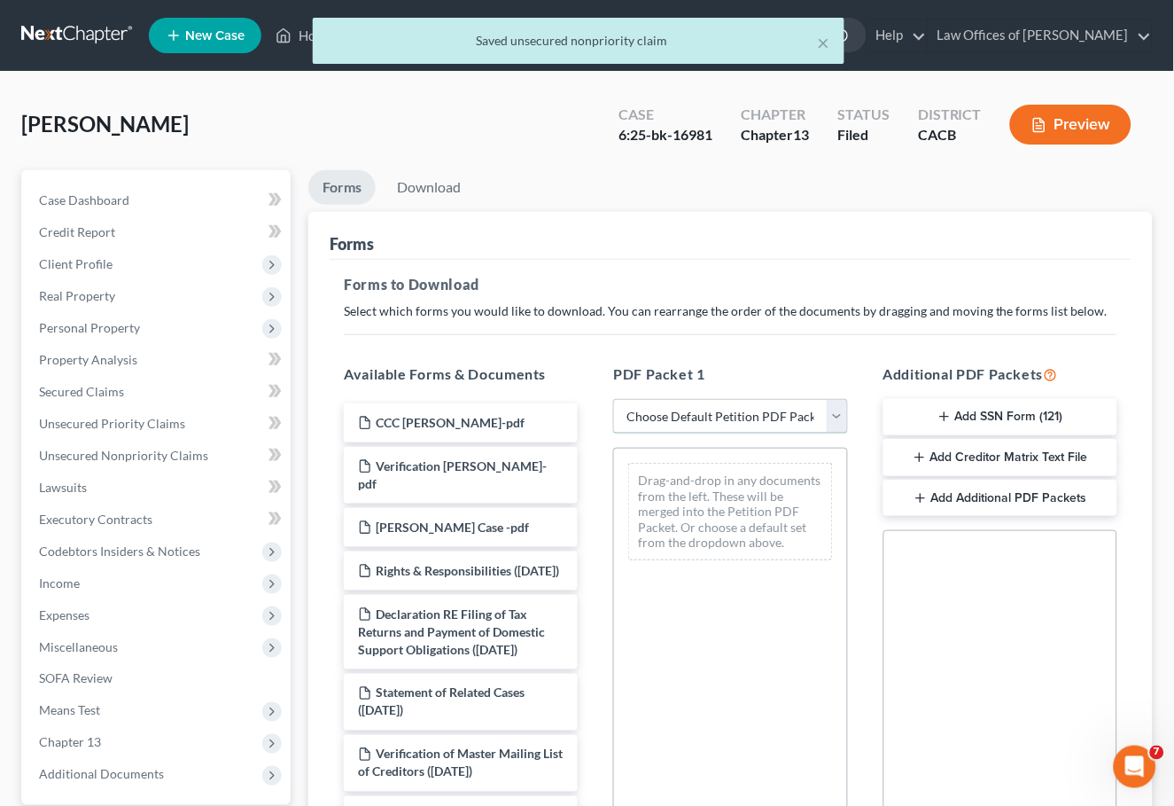
select select "0"
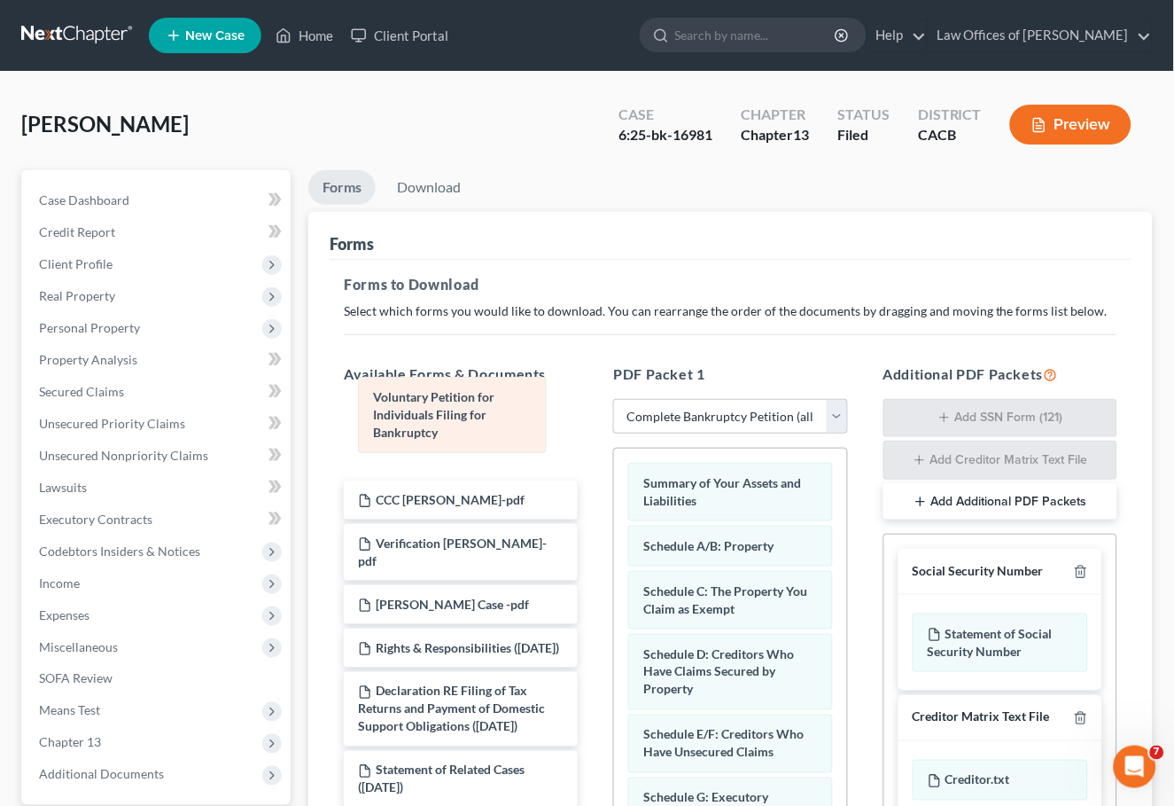
drag, startPoint x: 718, startPoint y: 493, endPoint x: 448, endPoint y: 410, distance: 282.6
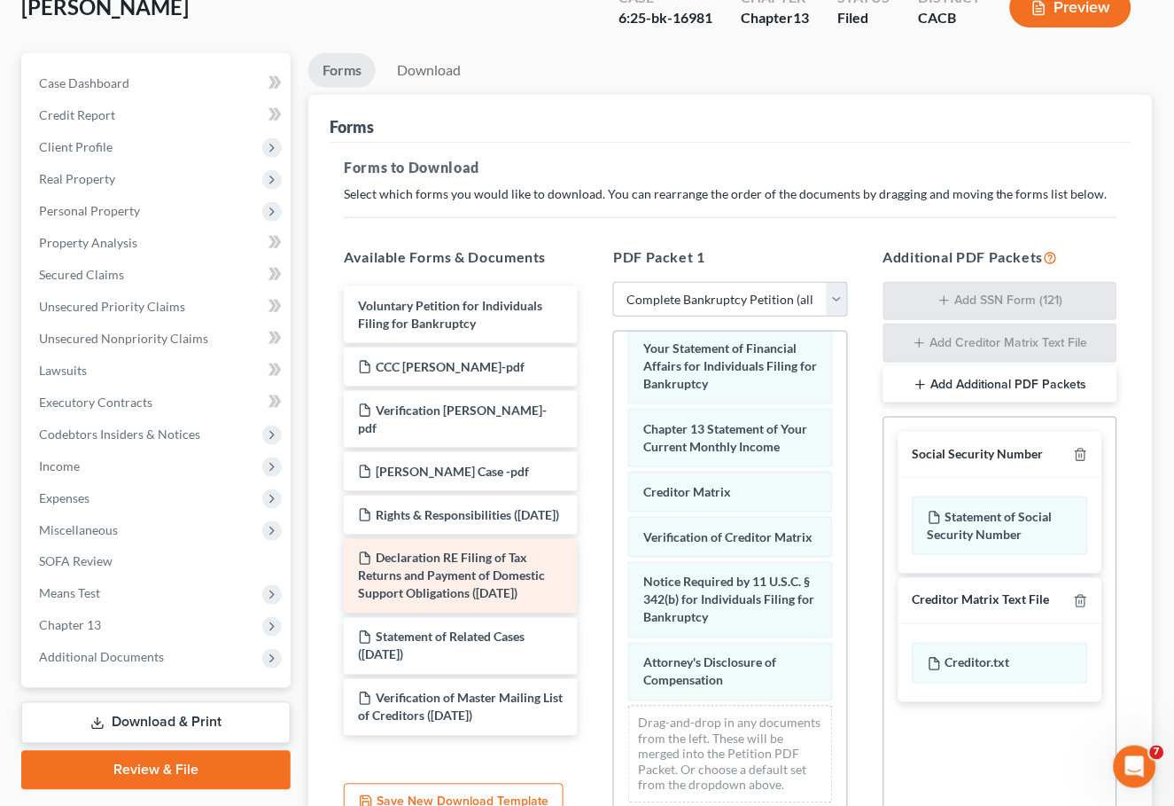
scroll to position [138, 0]
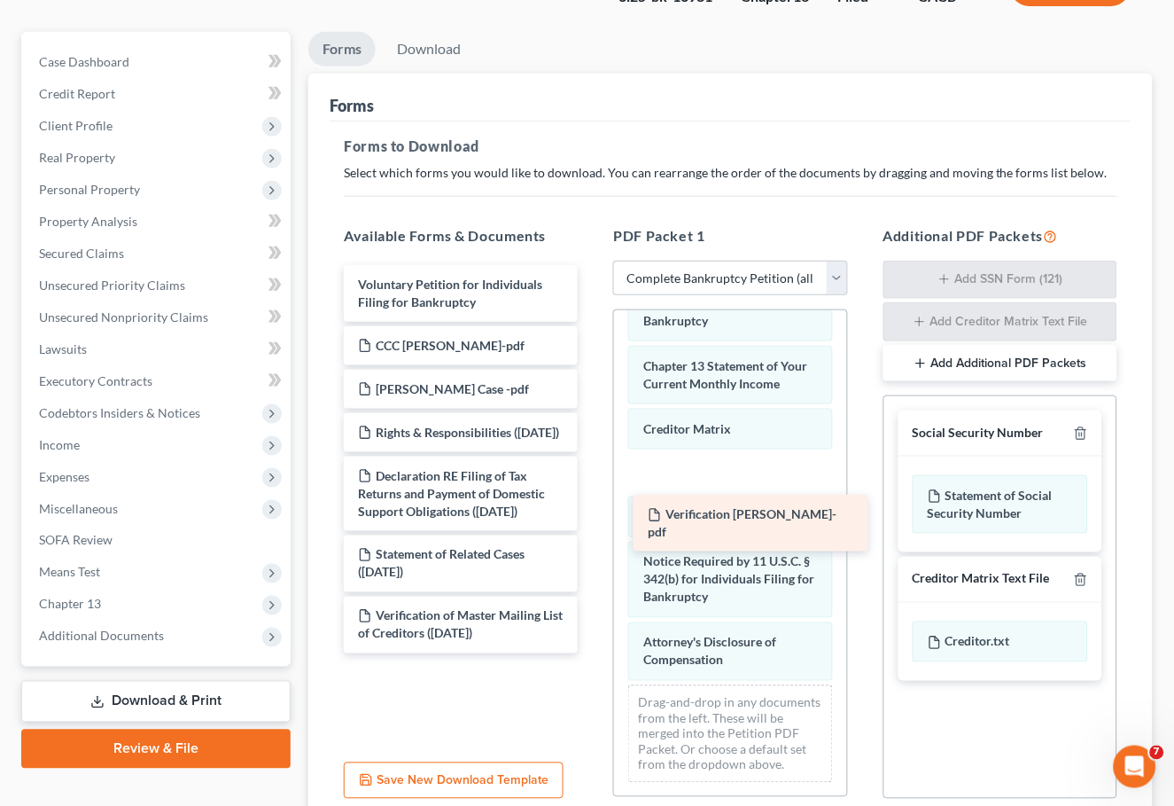
drag, startPoint x: 435, startPoint y: 385, endPoint x: 724, endPoint y: 502, distance: 312.0
click at [592, 502] on div "Verification Hammett-pdf Voluntary Petition for Individuals Filing for Bankrupt…" at bounding box center [461, 459] width 262 height 388
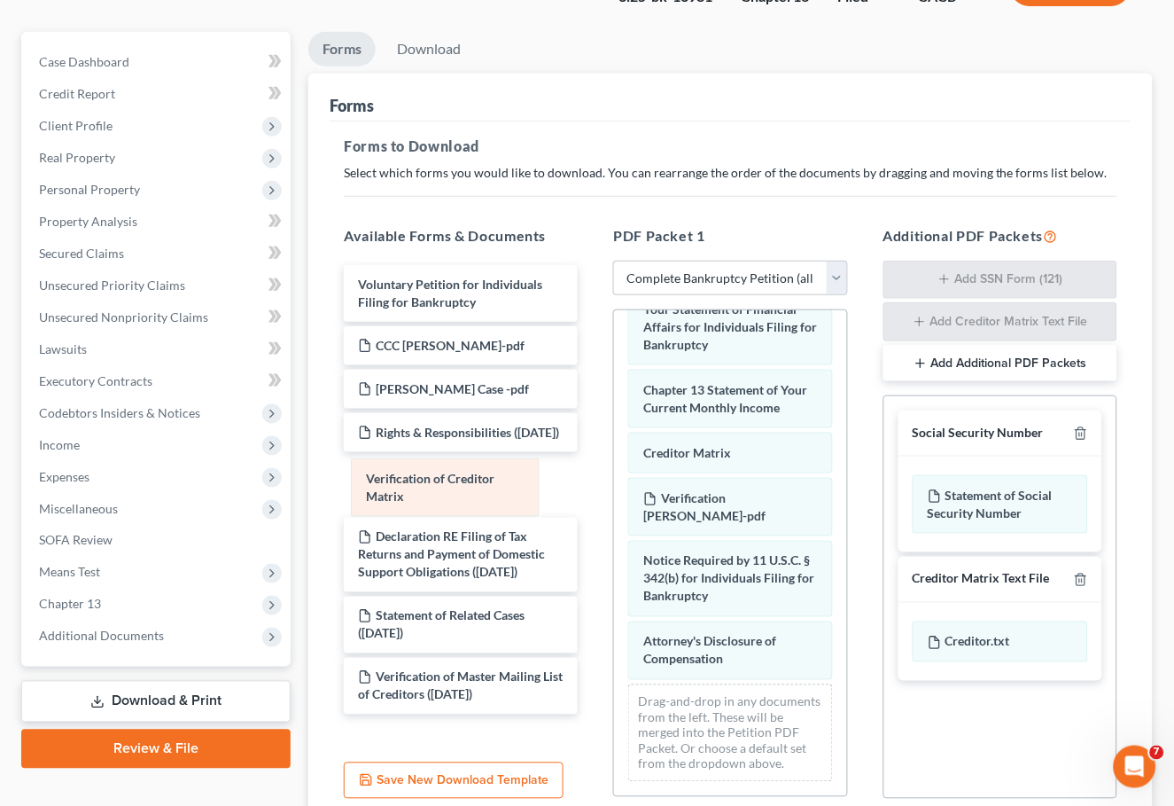
drag, startPoint x: 733, startPoint y: 550, endPoint x: 456, endPoint y: 477, distance: 286.1
click at [614, 476] on div "Verification of Creditor Matrix Summary of Your Assets and Liabilities Schedule…" at bounding box center [730, 238] width 232 height 1115
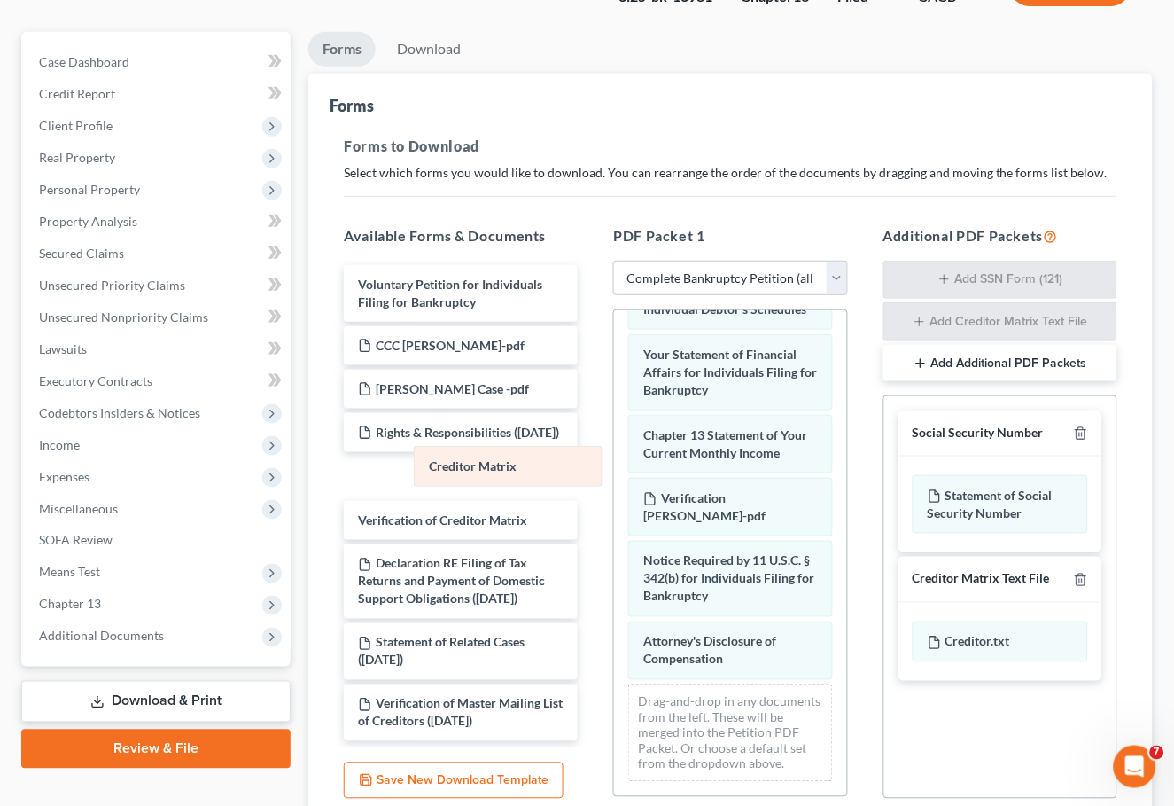
scroll to position [617, 0]
drag, startPoint x: 711, startPoint y: 463, endPoint x: 434, endPoint y: 475, distance: 276.7
click at [614, 475] on div "Creditor Matrix Summary of Your Assets and Liabilities Schedule A/B: Property S…" at bounding box center [730, 261] width 232 height 1070
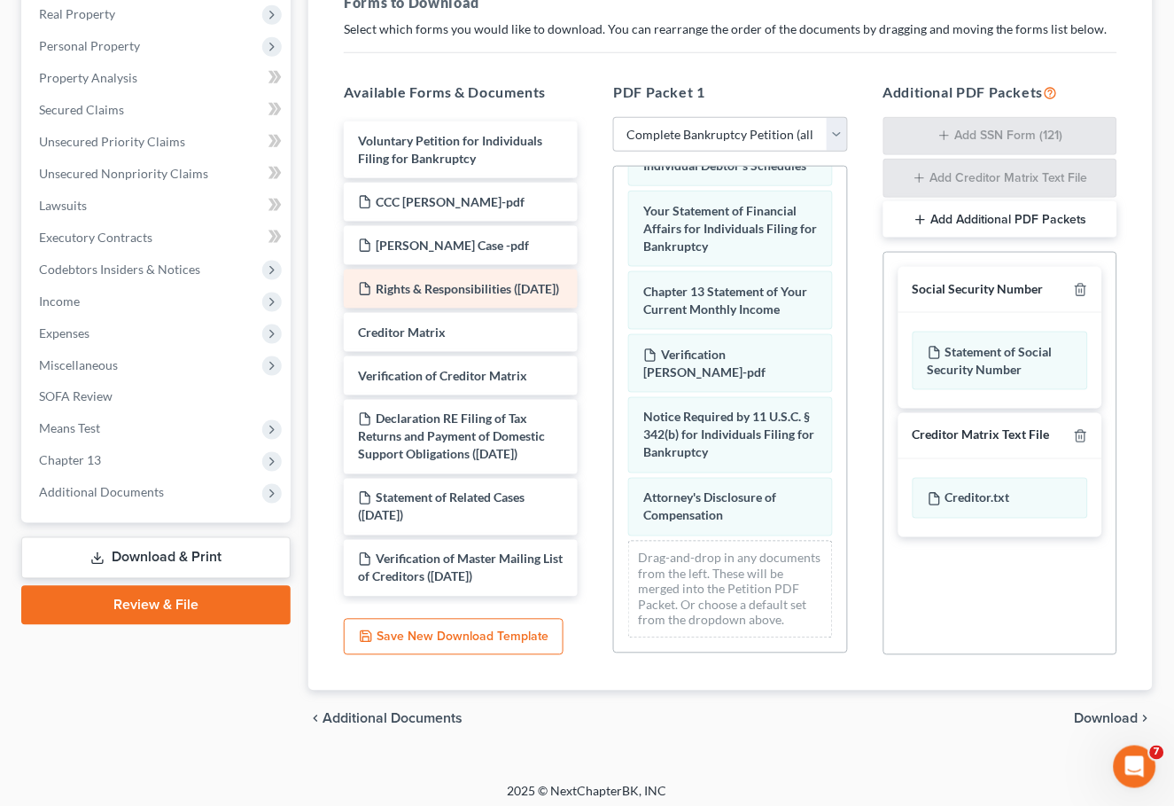
scroll to position [241, 0]
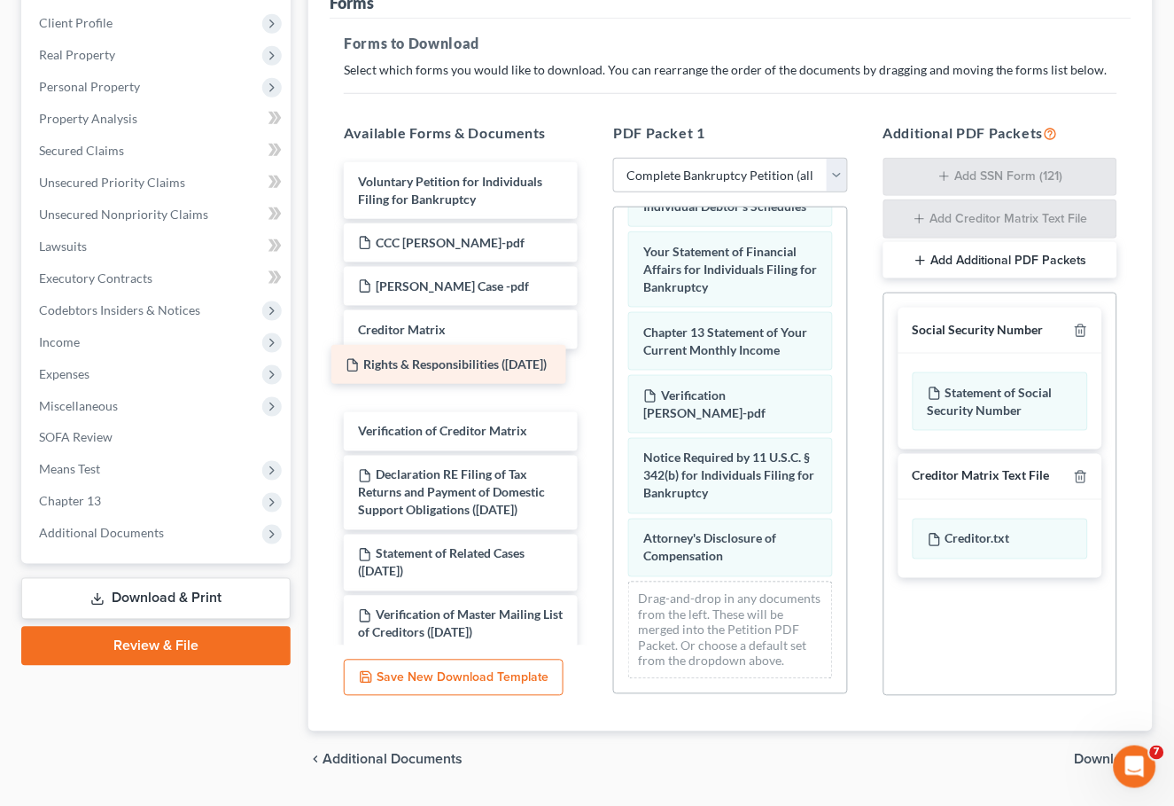
drag, startPoint x: 418, startPoint y: 327, endPoint x: 404, endPoint y: 368, distance: 43.2
click at [405, 368] on div "Rights & Responsibilities (09/23/2025) Voluntary Petition for Individuals Filin…" at bounding box center [461, 407] width 262 height 491
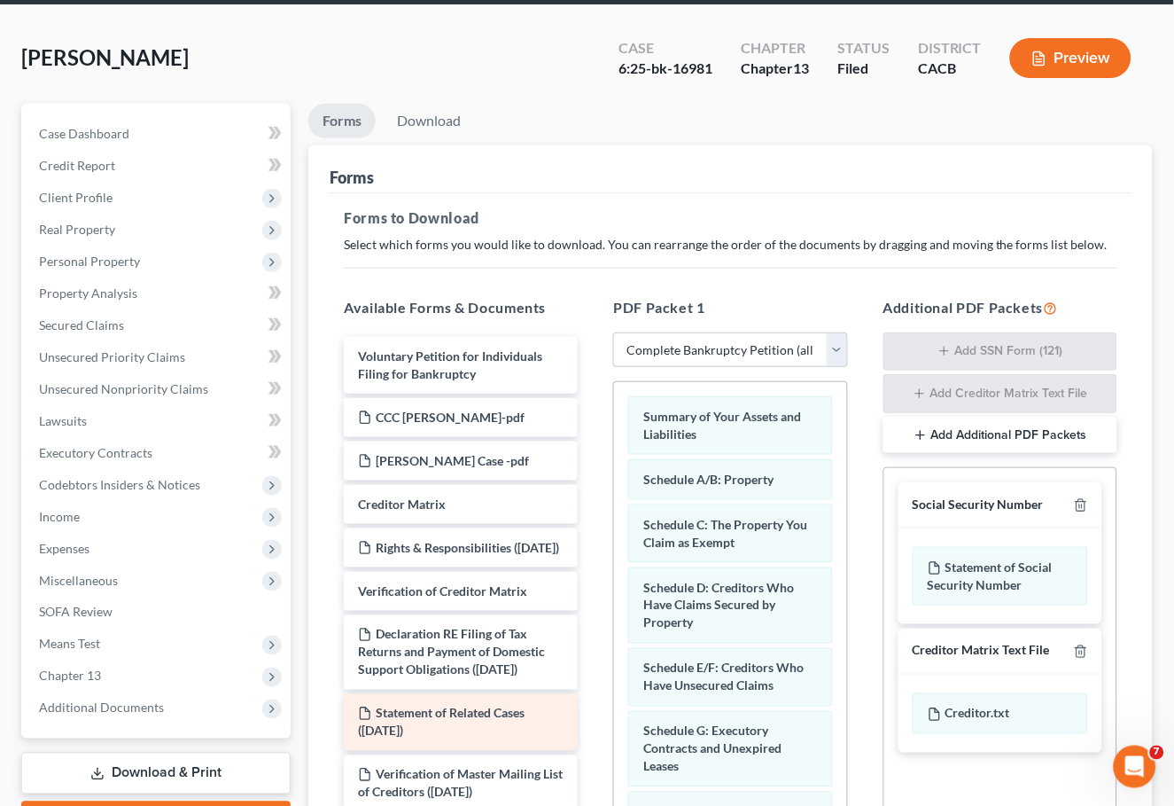
scroll to position [71, 0]
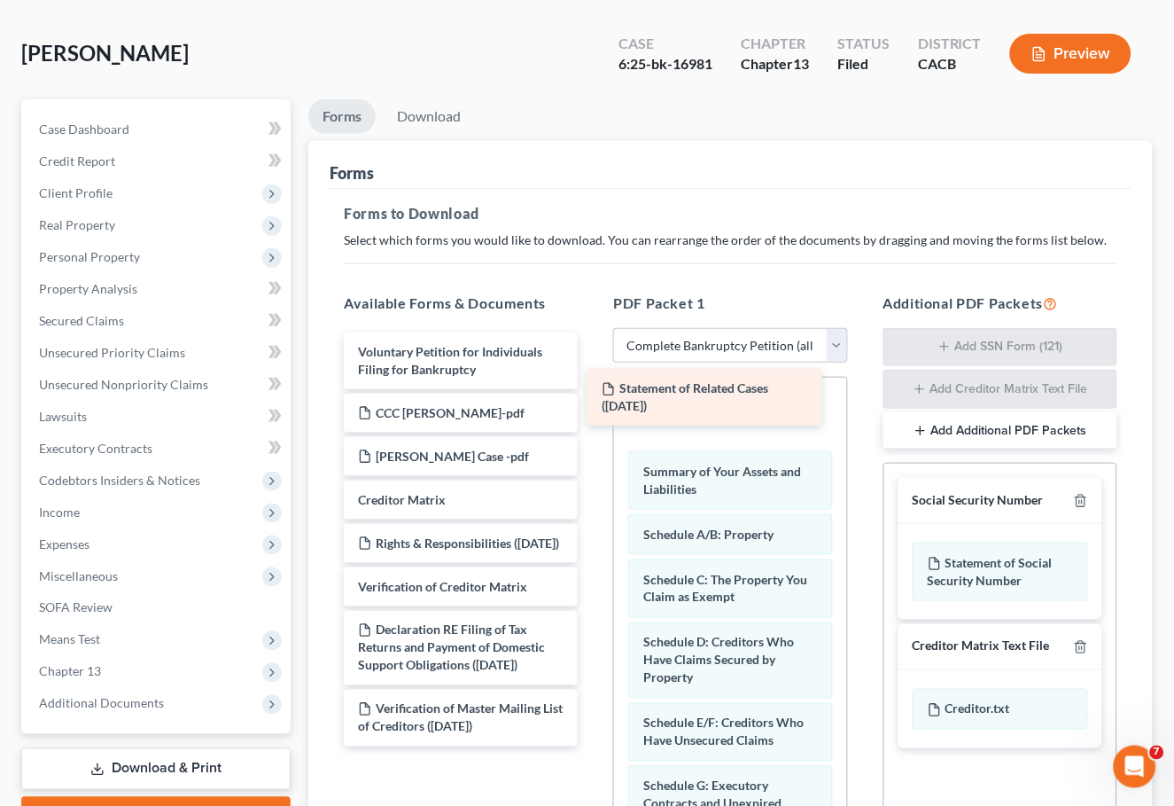
drag, startPoint x: 449, startPoint y: 722, endPoint x: 694, endPoint y: 396, distance: 407.7
click at [592, 396] on div "Statement of Related Cases (09/22/2025) Voluntary Petition for Individuals Fili…" at bounding box center [461, 539] width 262 height 414
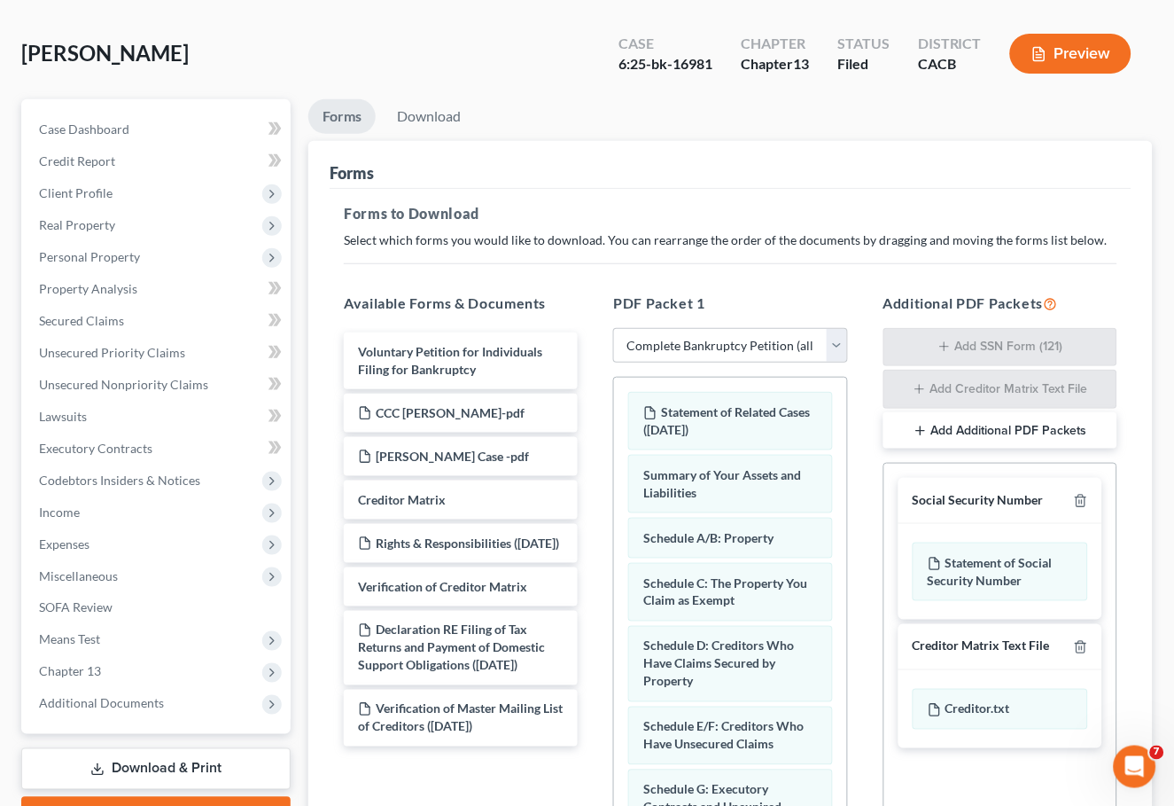
scroll to position [286, 0]
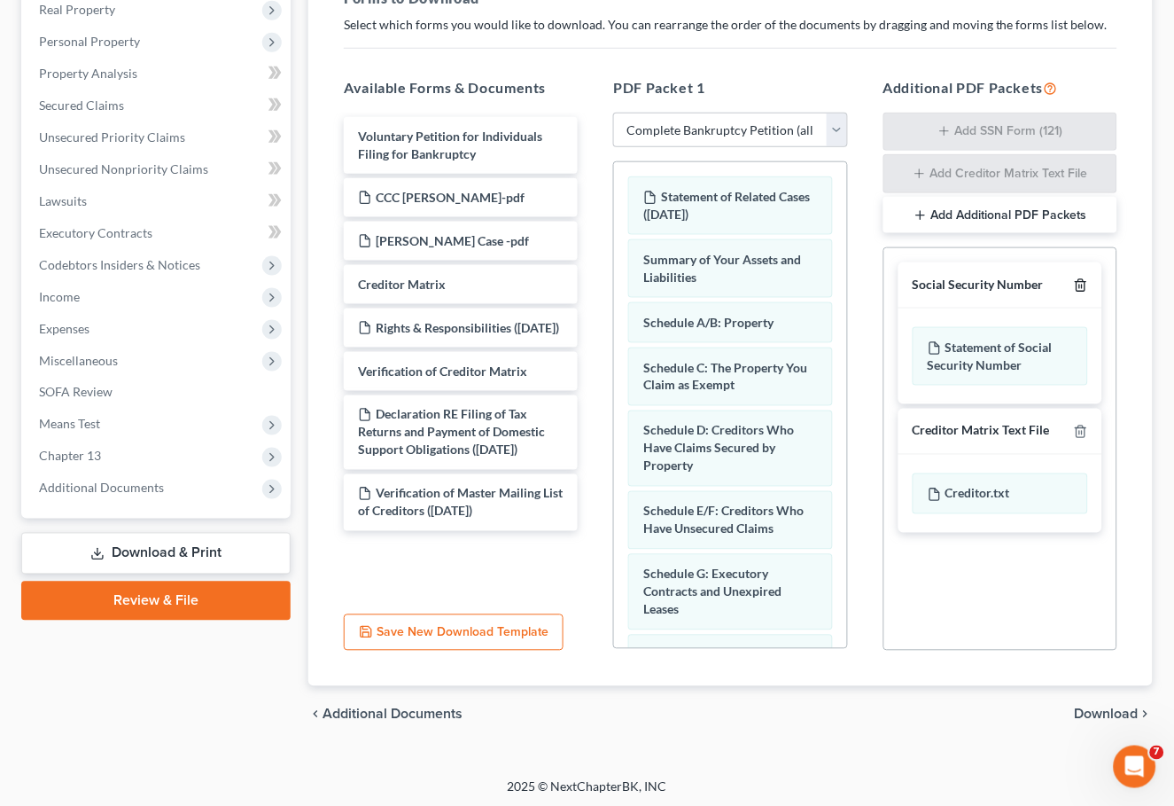
click at [1082, 285] on line "button" at bounding box center [1082, 287] width 0 height 4
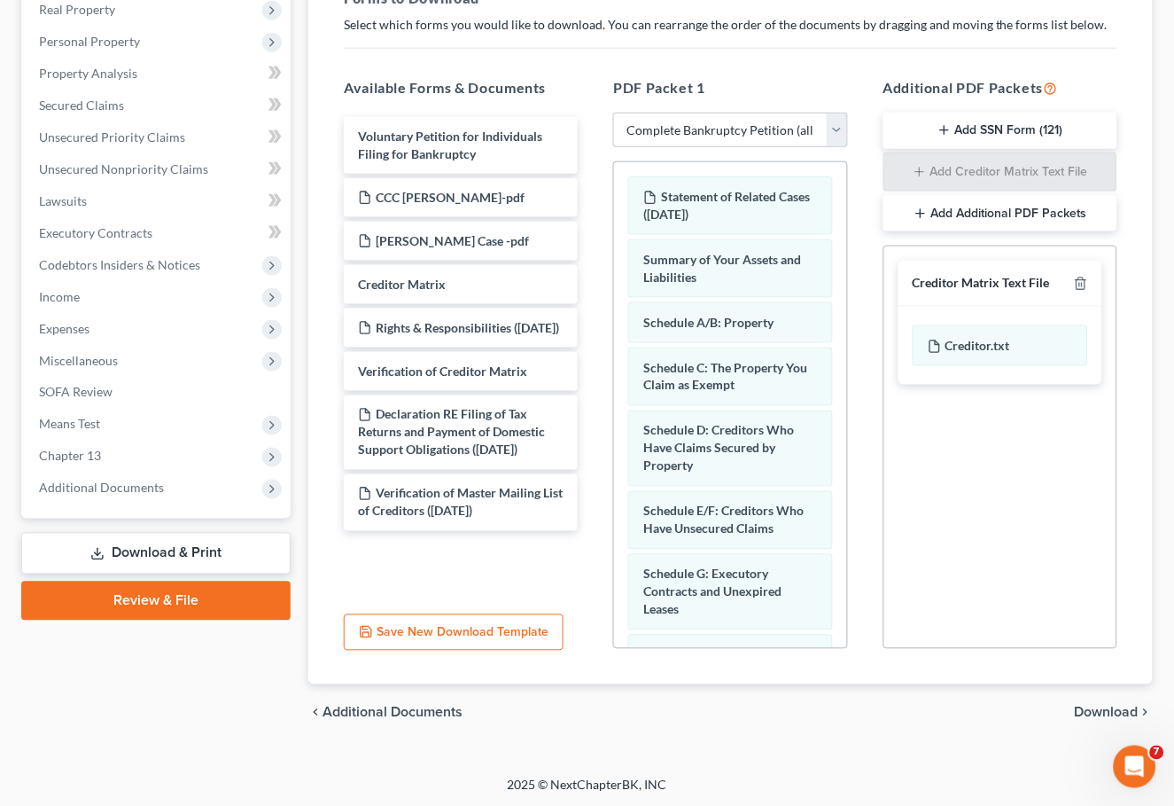
scroll to position [284, 0]
click at [1082, 285] on line "button" at bounding box center [1082, 287] width 0 height 4
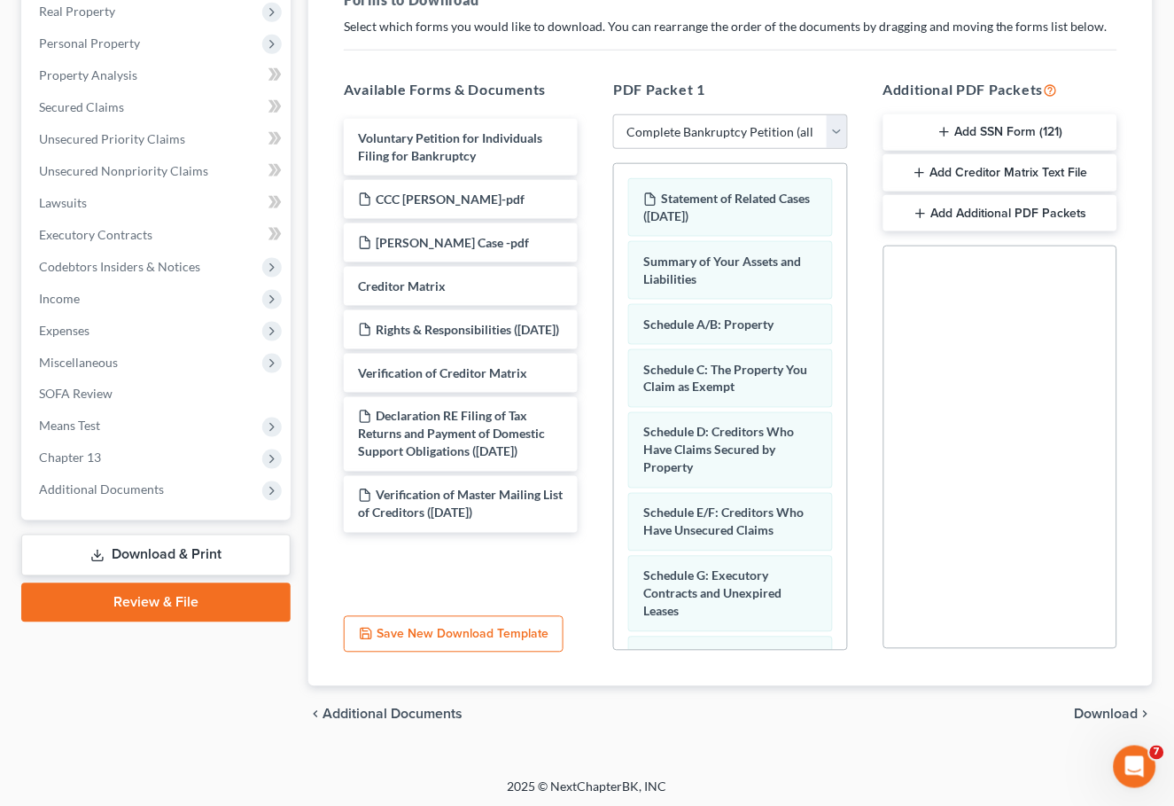
click at [1087, 707] on span "Download" at bounding box center [1107, 714] width 64 height 14
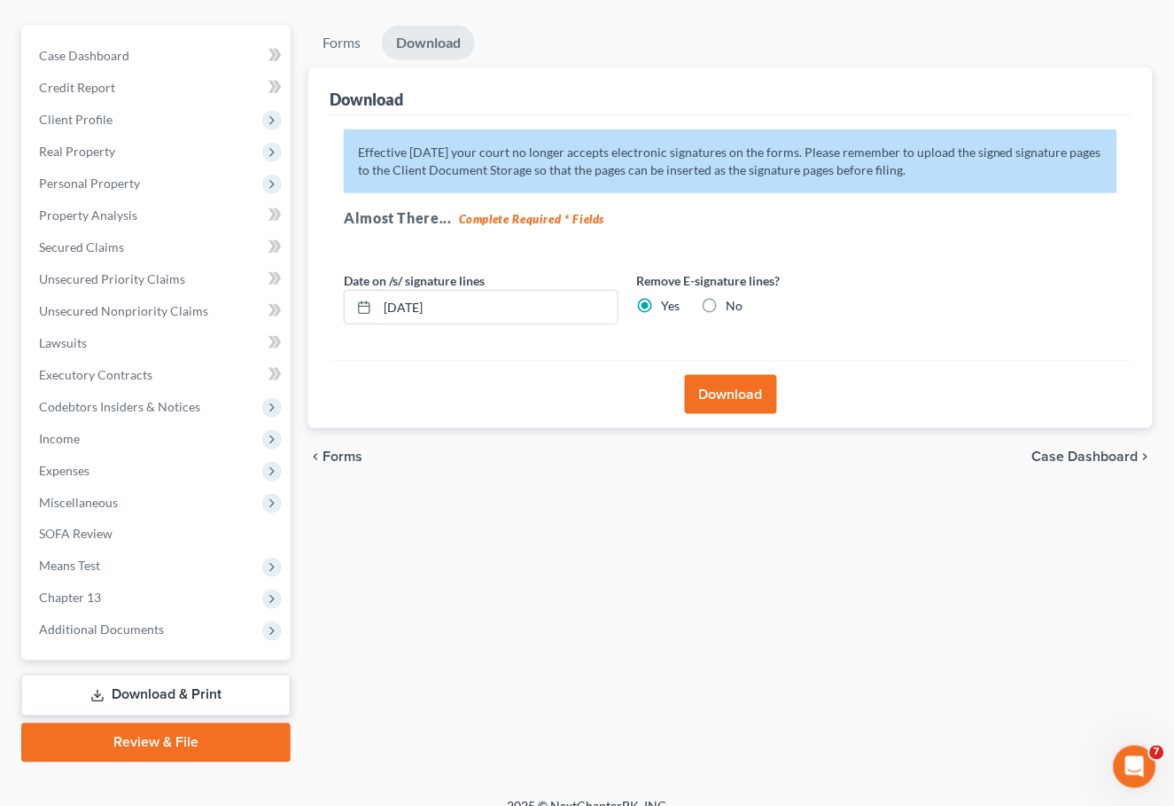
click at [726, 297] on label "No" at bounding box center [734, 306] width 17 height 18
click at [733, 297] on input "No" at bounding box center [739, 303] width 12 height 12
radio input "true"
radio input "false"
click at [729, 396] on button "Download" at bounding box center [731, 394] width 92 height 39
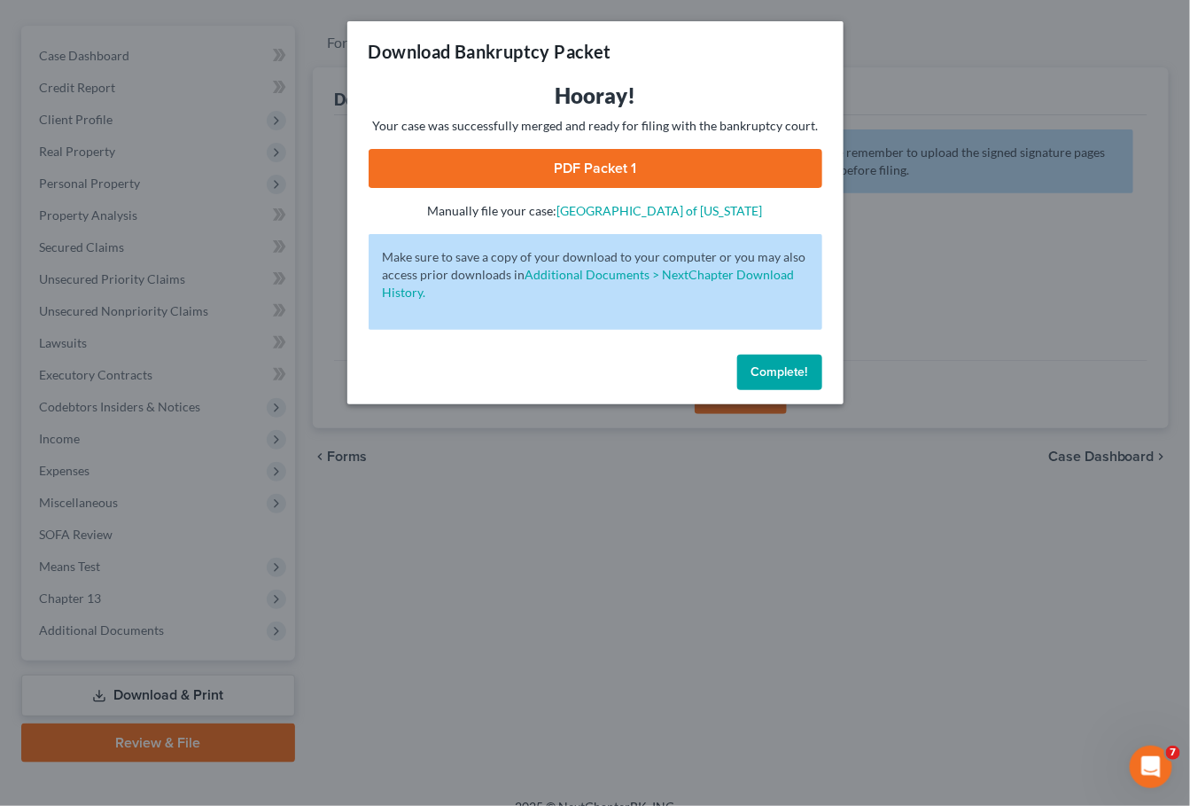
click at [476, 156] on link "PDF Packet 1" at bounding box center [596, 168] width 454 height 39
click at [759, 371] on button "Complete!" at bounding box center [779, 371] width 85 height 35
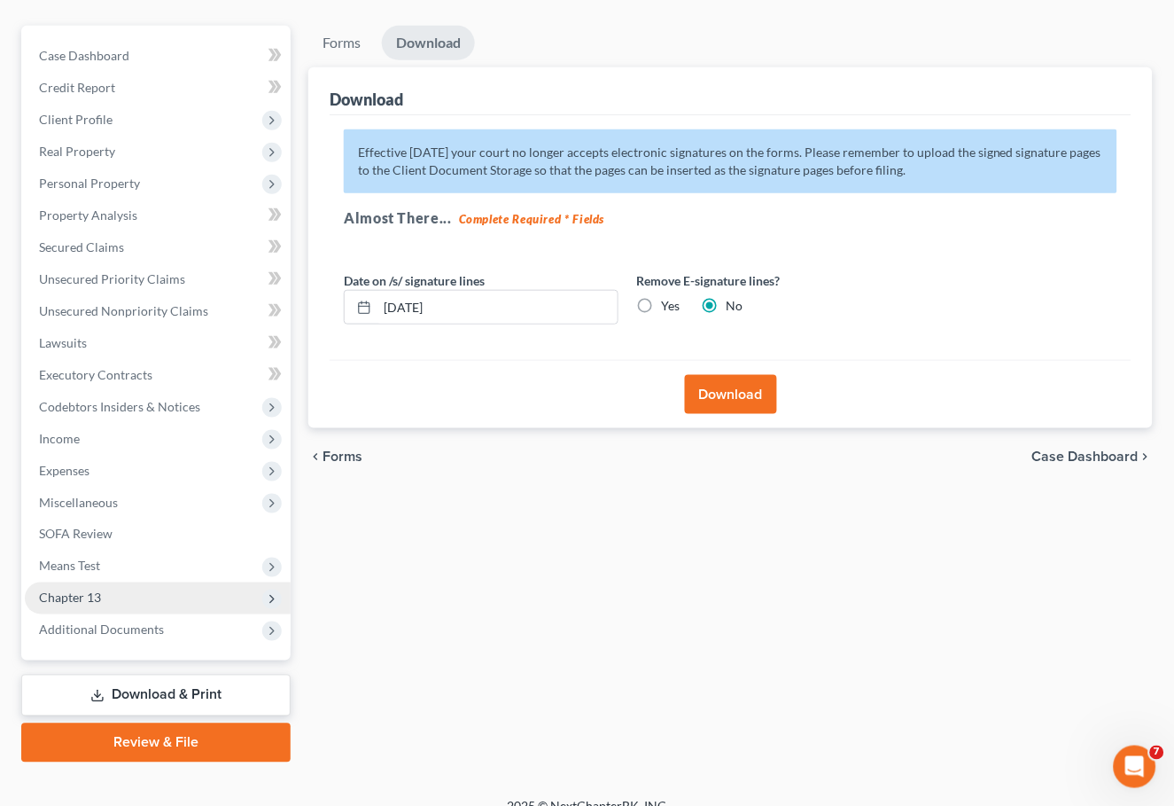
click at [122, 582] on span "Chapter 13" at bounding box center [158, 598] width 266 height 32
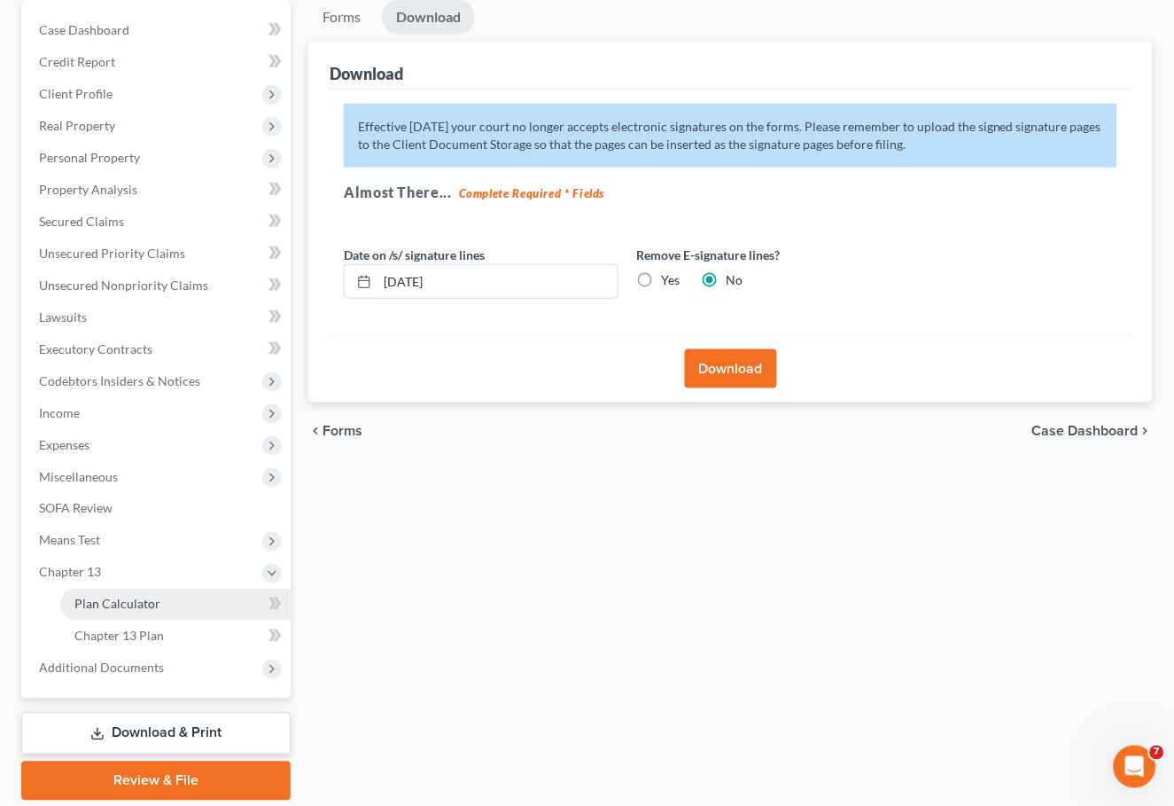
drag, startPoint x: 136, startPoint y: 592, endPoint x: 163, endPoint y: 587, distance: 27.1
click at [136, 592] on link "Plan Calculator" at bounding box center [175, 604] width 230 height 32
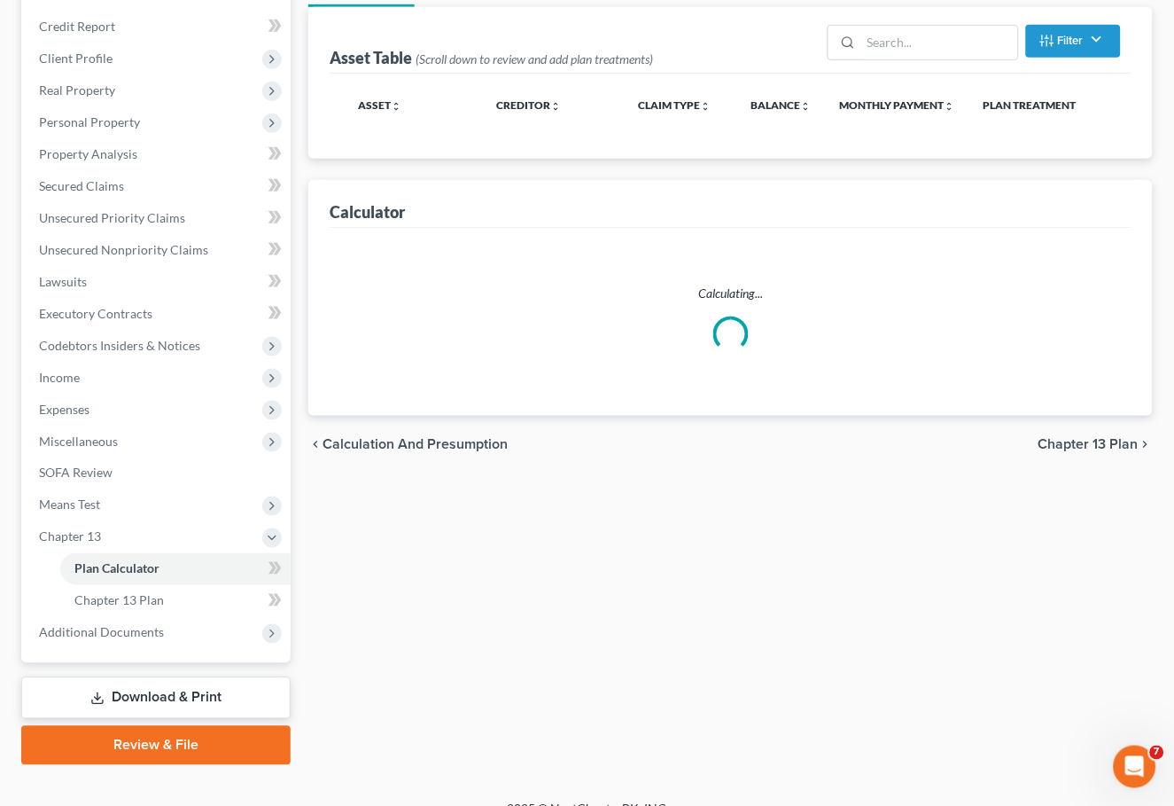
select select "59"
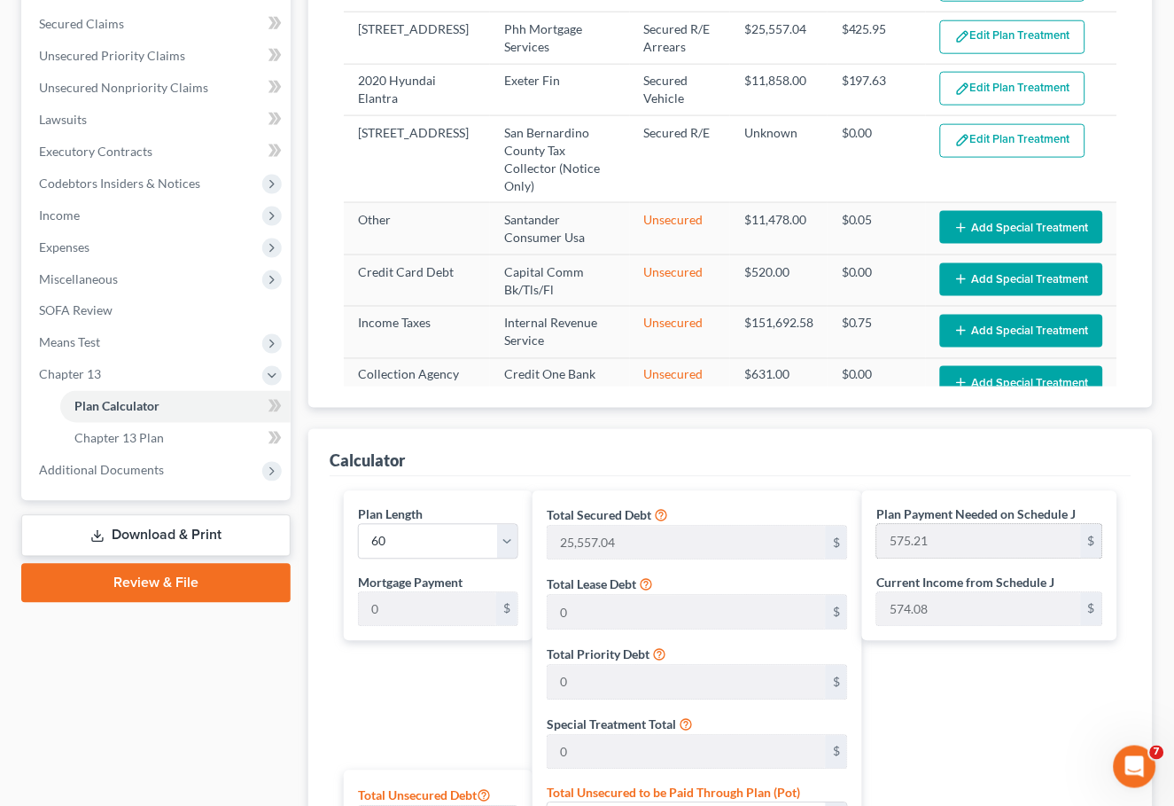
scroll to position [912, 0]
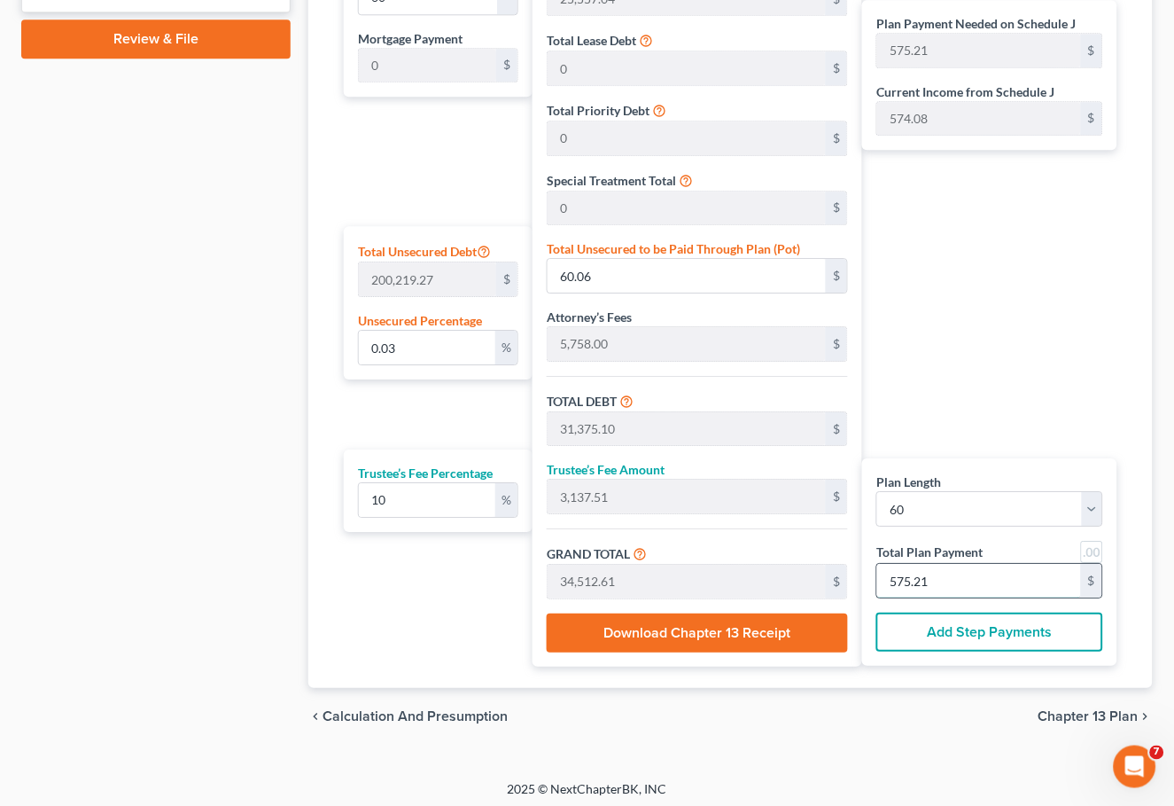
click at [985, 580] on input "575.21" at bounding box center [979, 581] width 204 height 34
click at [1080, 711] on span "Chapter 13 Plan" at bounding box center [1089, 716] width 100 height 14
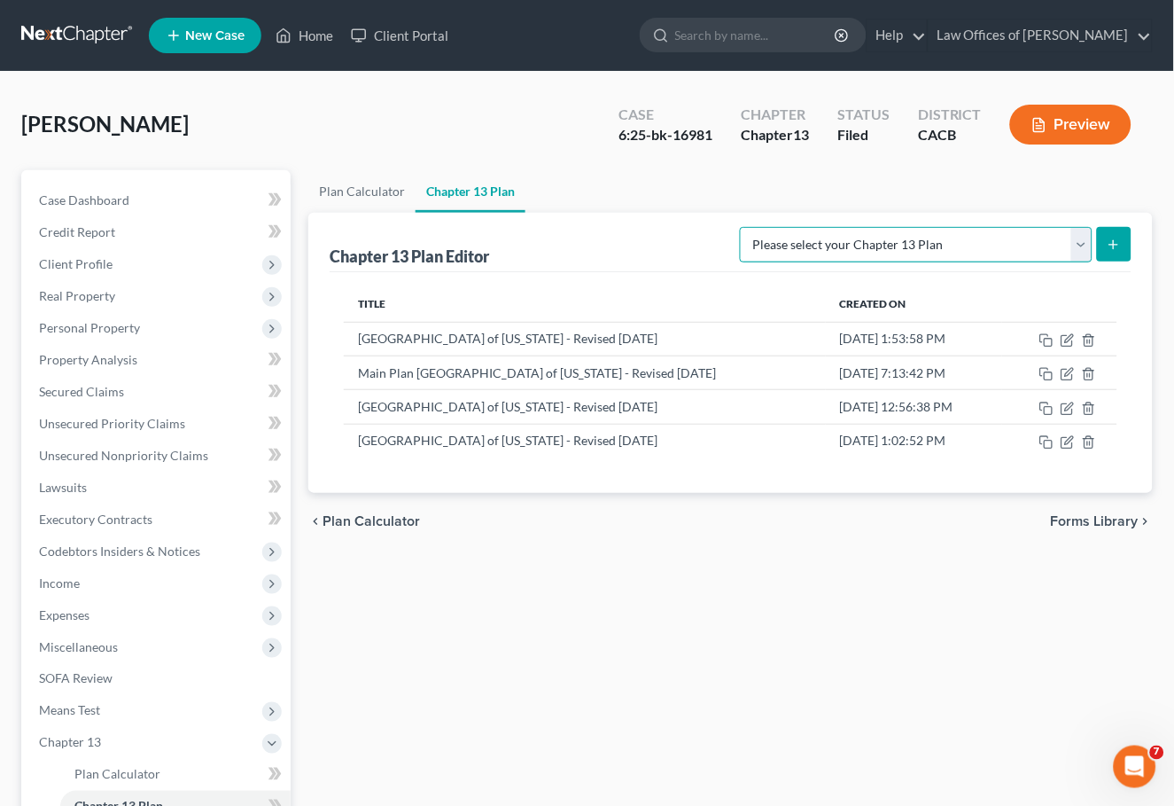
select select "1"
click at [1130, 238] on button "submit" at bounding box center [1114, 244] width 35 height 35
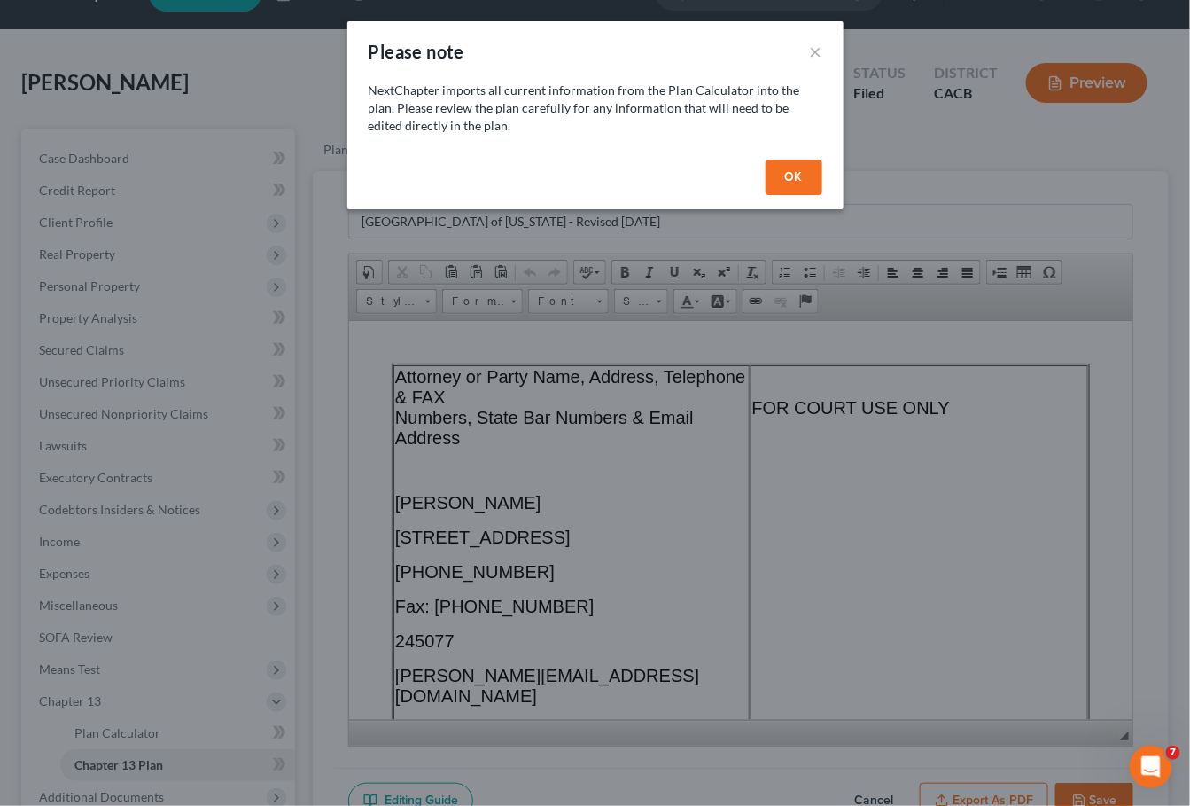
click at [775, 169] on button "OK" at bounding box center [794, 177] width 57 height 35
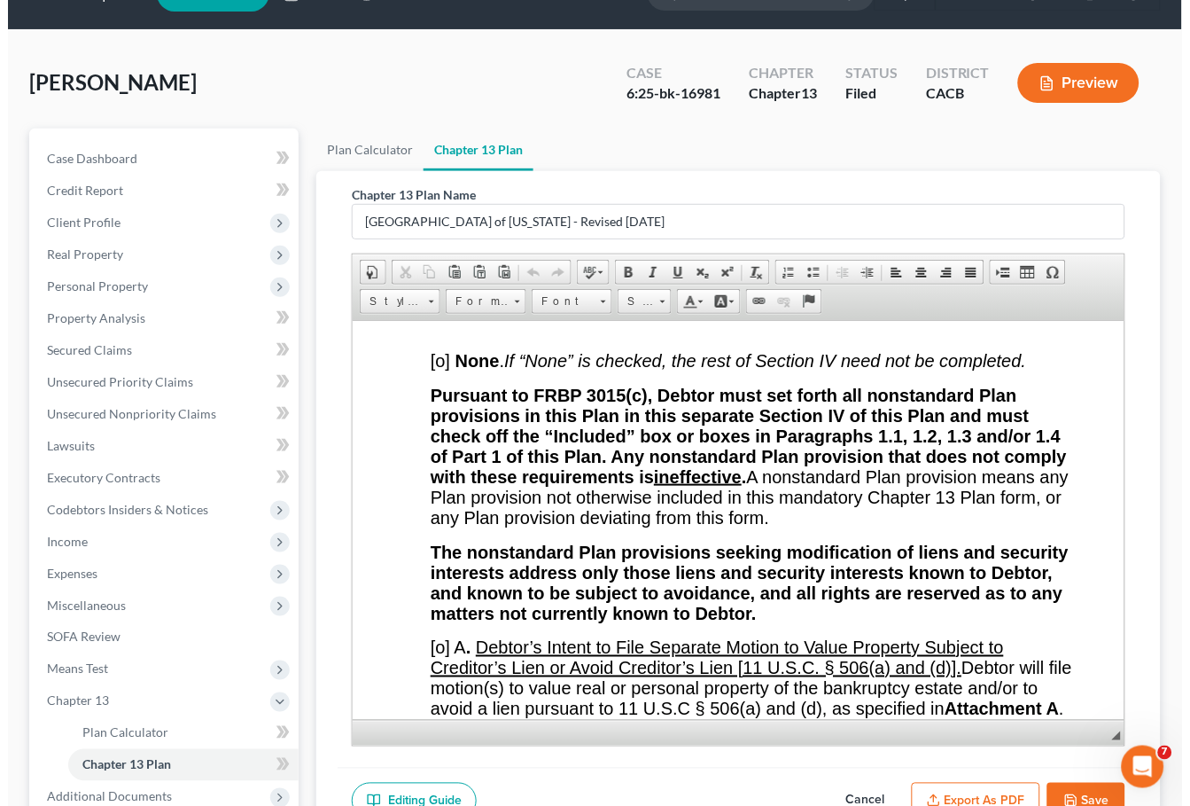
scroll to position [17469, 0]
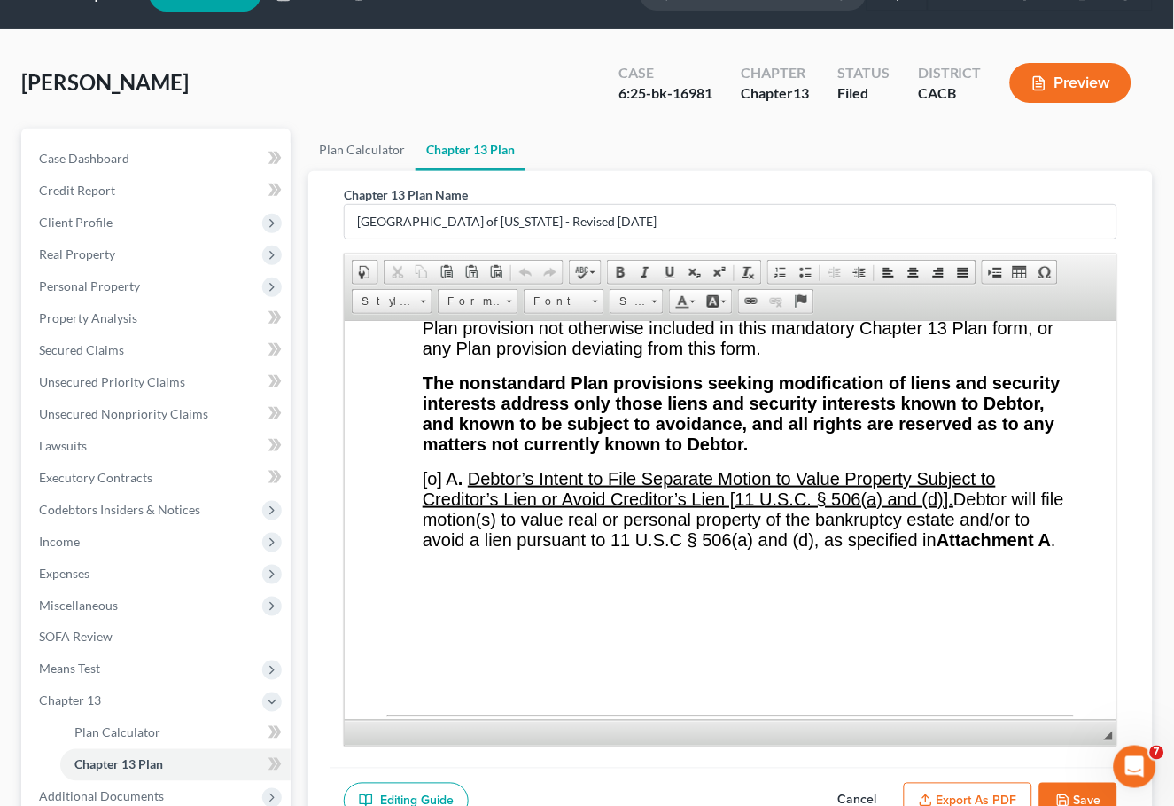
click at [1014, 788] on button "Export as PDF" at bounding box center [968, 801] width 129 height 37
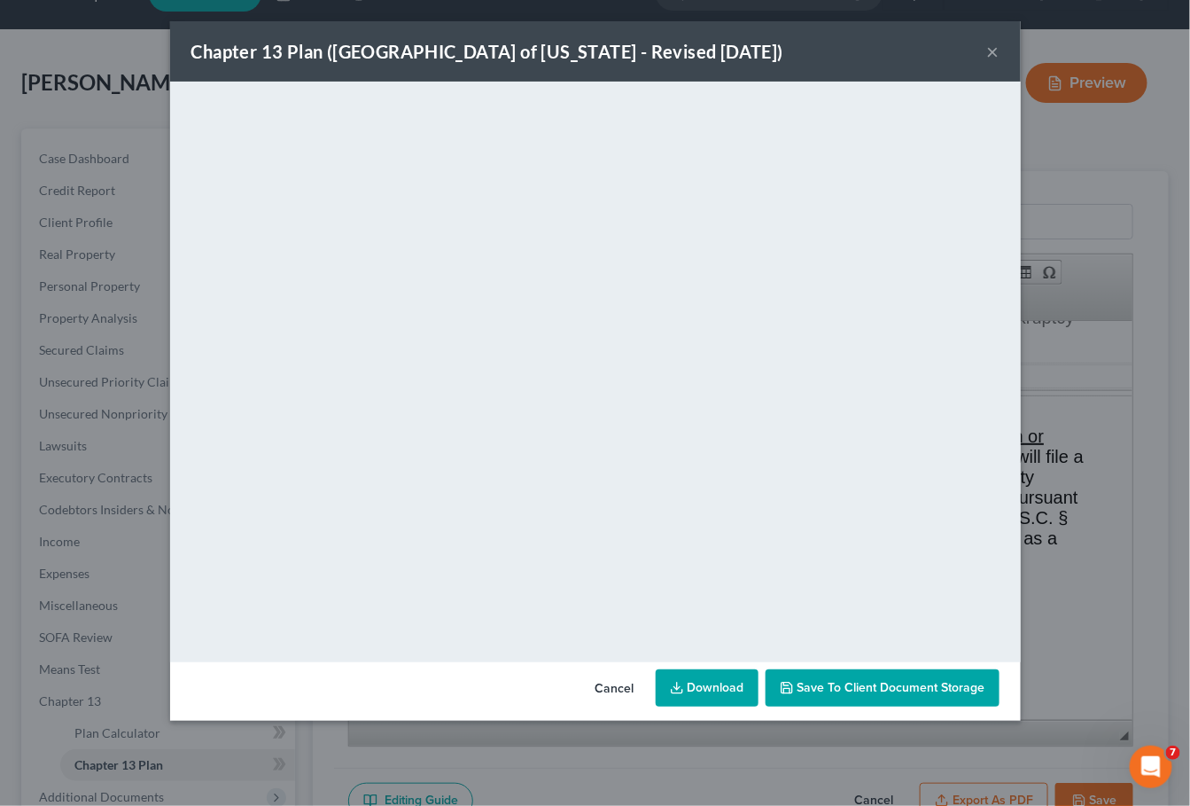
click at [705, 692] on link "Download" at bounding box center [707, 687] width 103 height 37
click at [611, 687] on button "Cancel" at bounding box center [614, 688] width 67 height 35
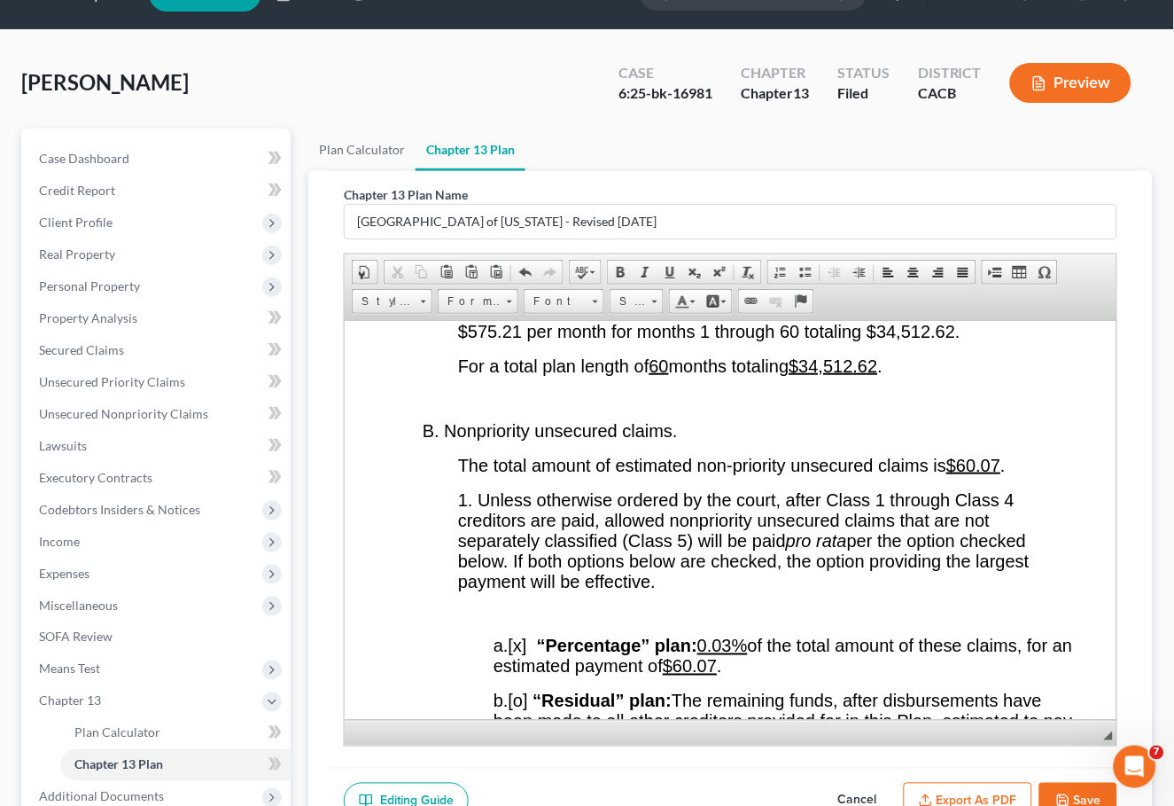
scroll to position [3631, 0]
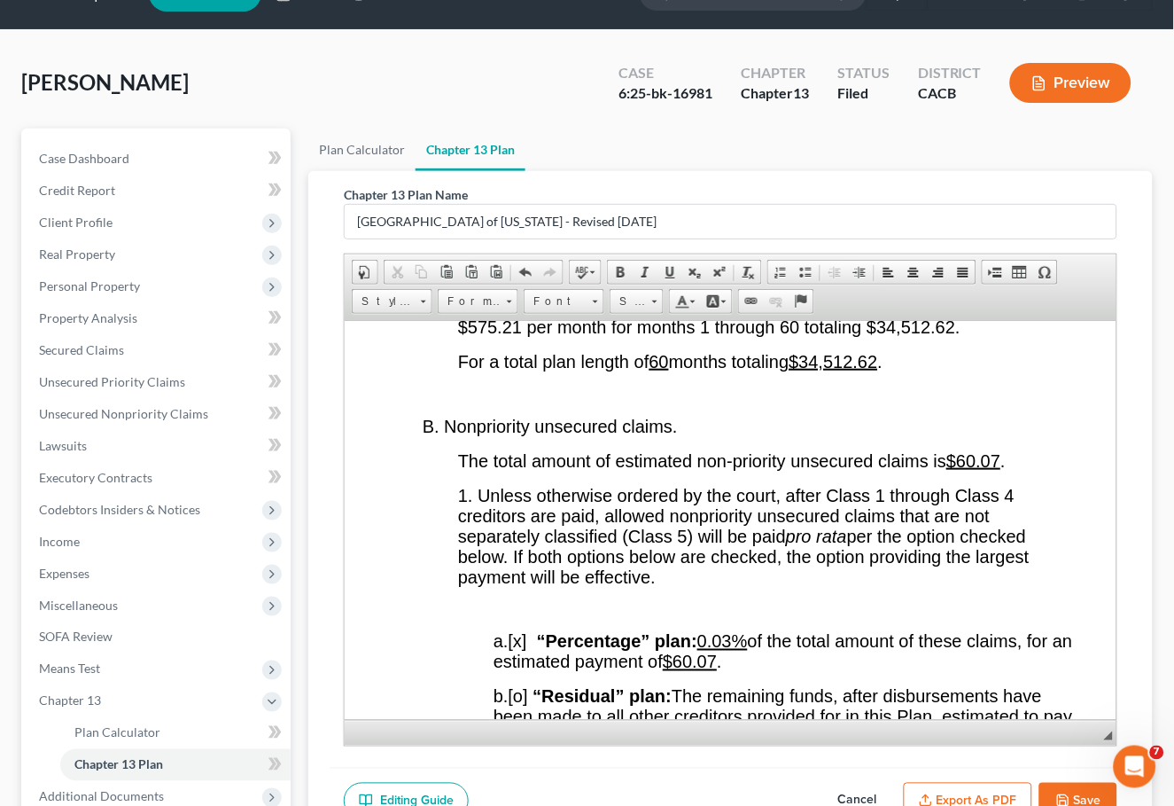
click at [518, 336] on span "$575.21 per month for months 1 through 60 totaling $34,512.62." at bounding box center [708, 325] width 502 height 19
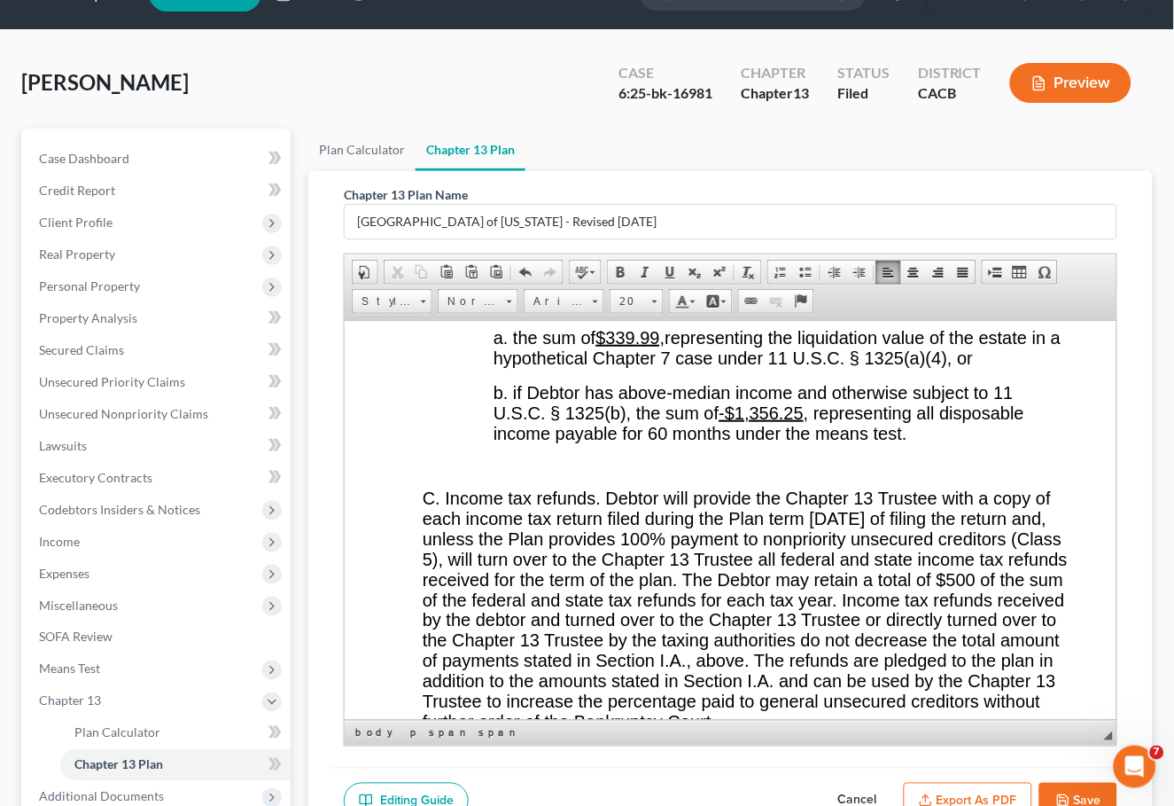
scroll to position [73, 0]
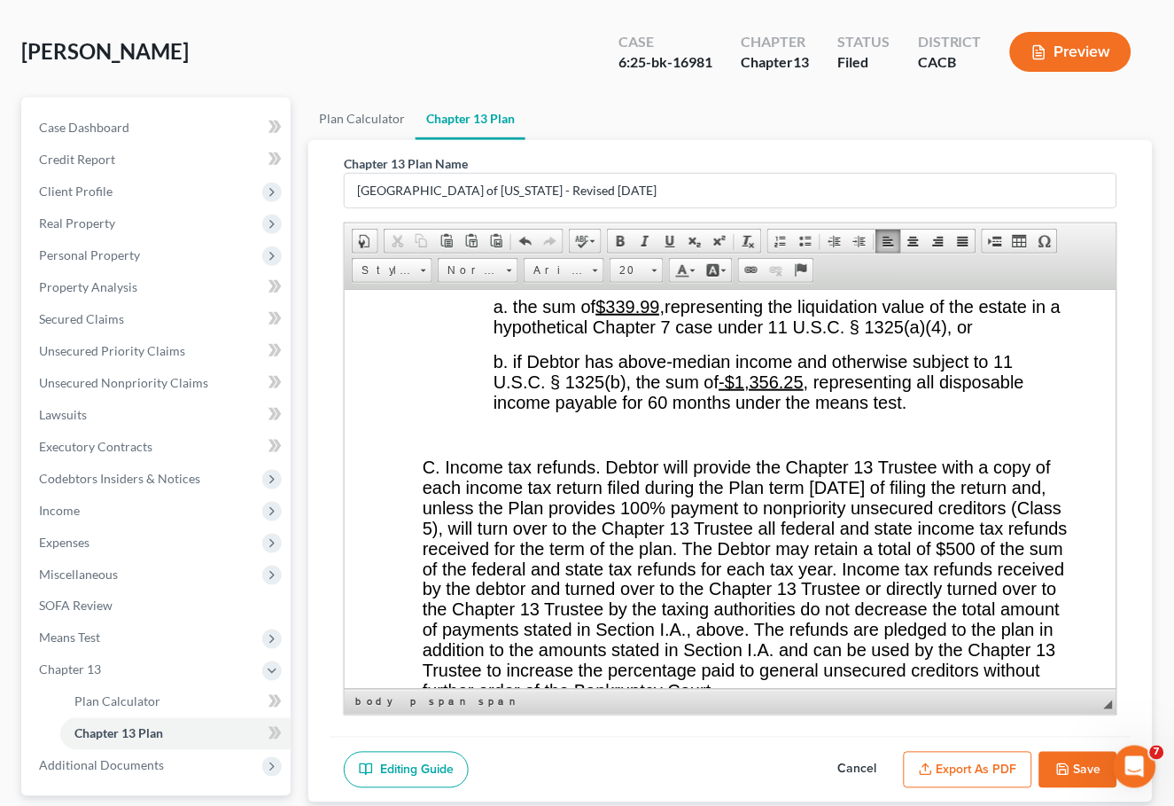
click at [952, 779] on button "Export as PDF" at bounding box center [968, 770] width 129 height 37
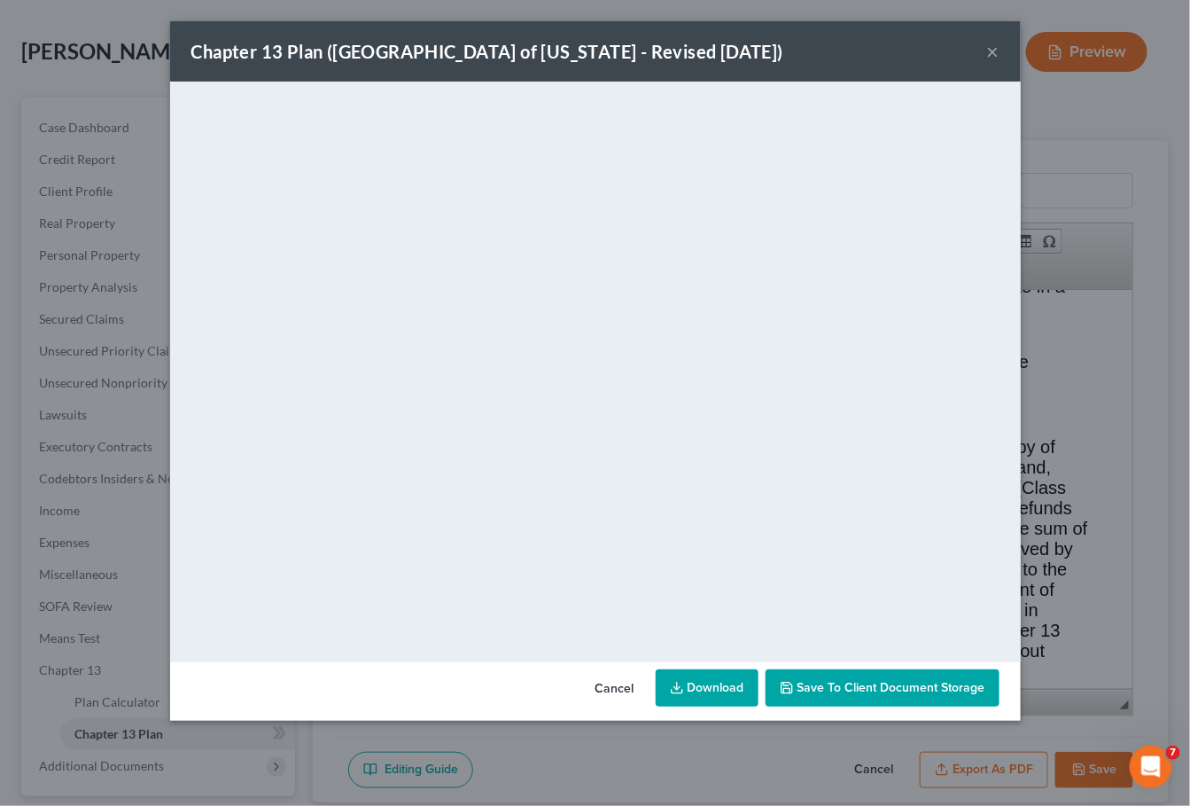
click at [604, 693] on button "Cancel" at bounding box center [614, 688] width 67 height 35
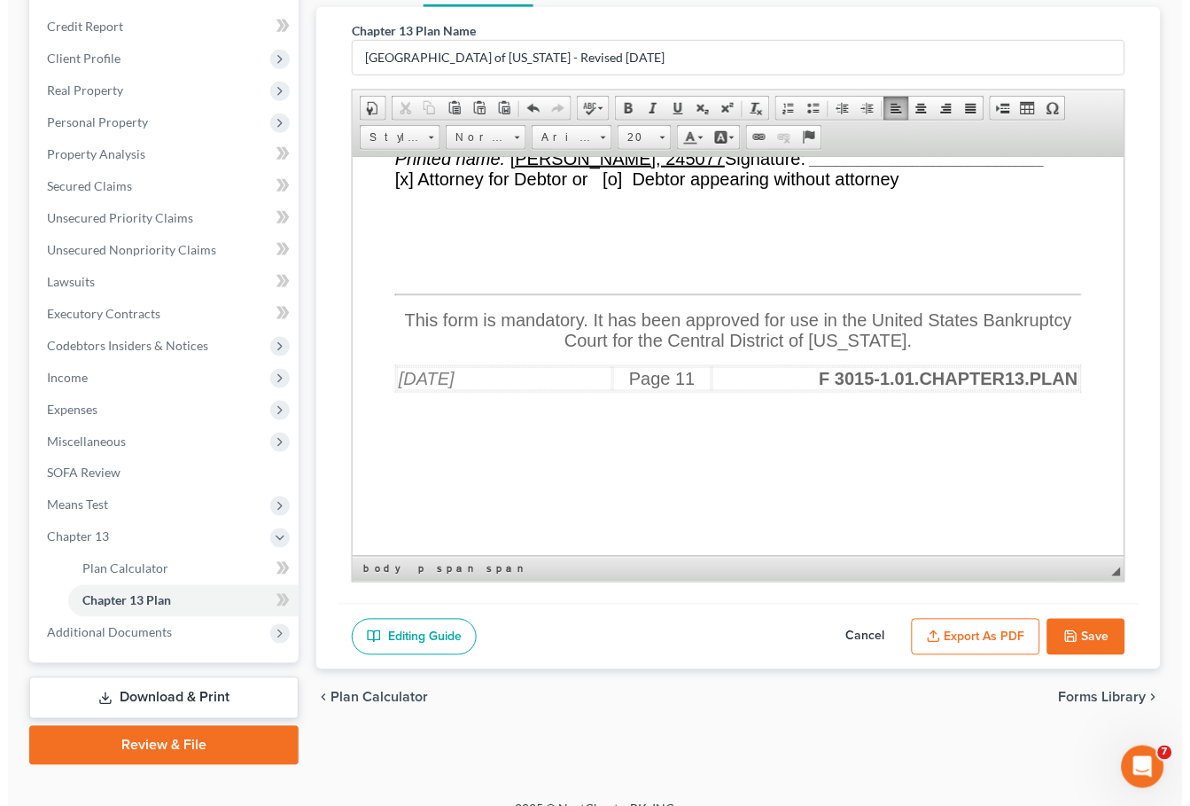
scroll to position [21386, 0]
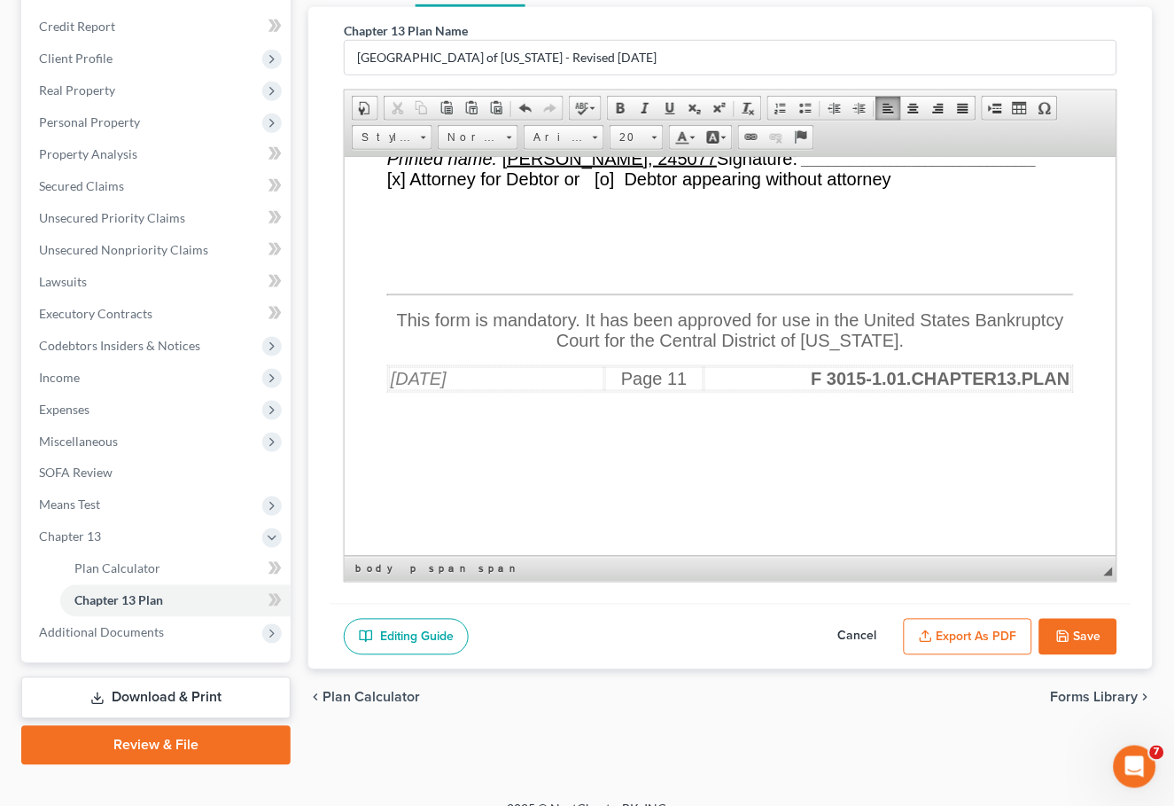
click at [398, 188] on span "[x] Attorney for Debtor or [o] Debtor appearing without attorney" at bounding box center [638, 177] width 504 height 19
click at [592, 133] on u "10/08/2025" at bounding box center [564, 122] width 56 height 19
drag, startPoint x: 719, startPoint y: 418, endPoint x: 501, endPoint y: 417, distance: 218.0
click at [502, 167] on u "Terrence Fantauzzi, 245077" at bounding box center [609, 157] width 214 height 19
click at [943, 633] on button "Export as PDF" at bounding box center [968, 637] width 129 height 37
